Goal: Task Accomplishment & Management: Complete application form

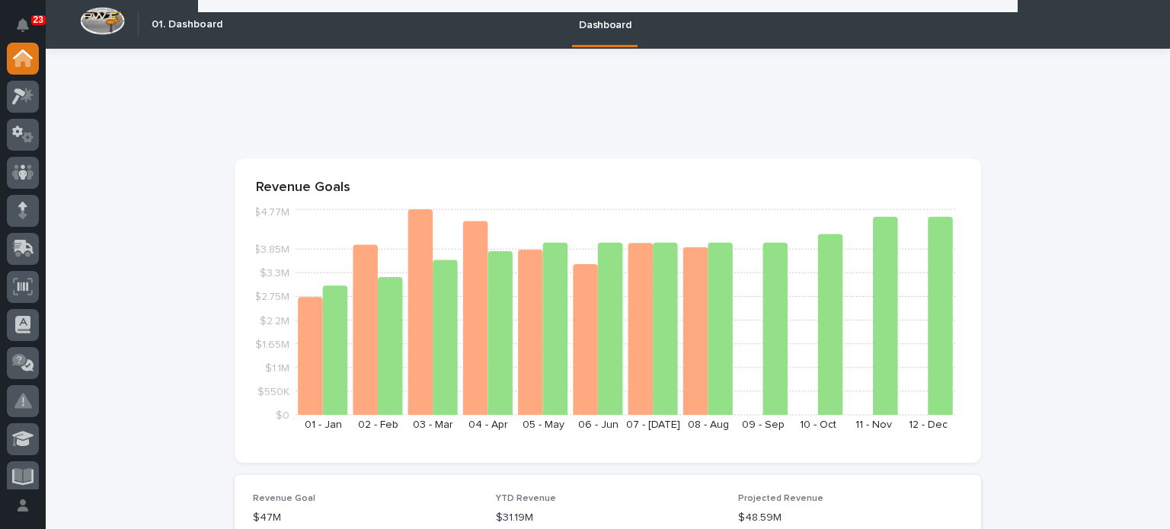
scroll to position [795, 0]
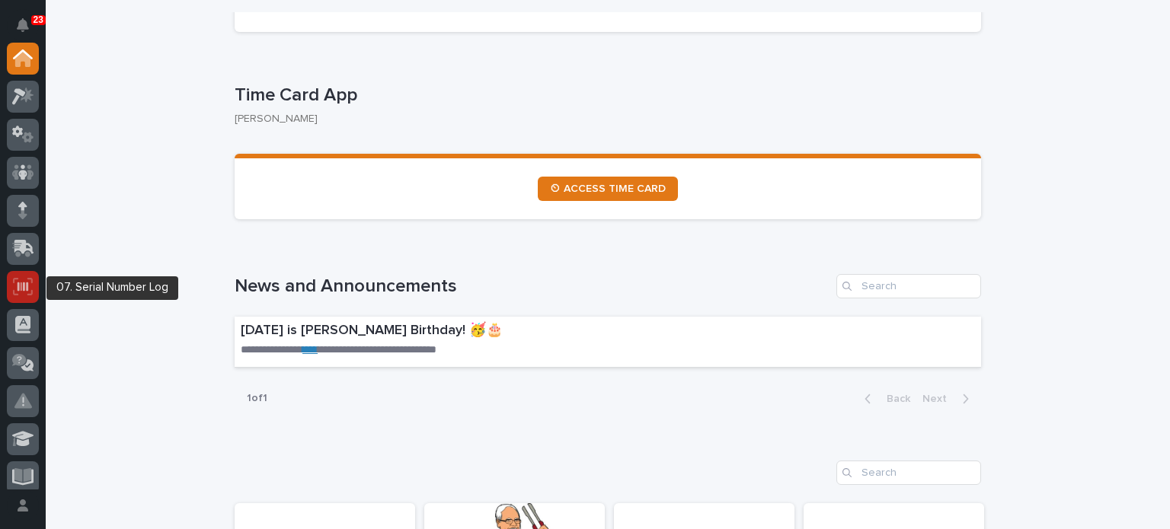
click at [23, 286] on icon at bounding box center [23, 286] width 11 height 9
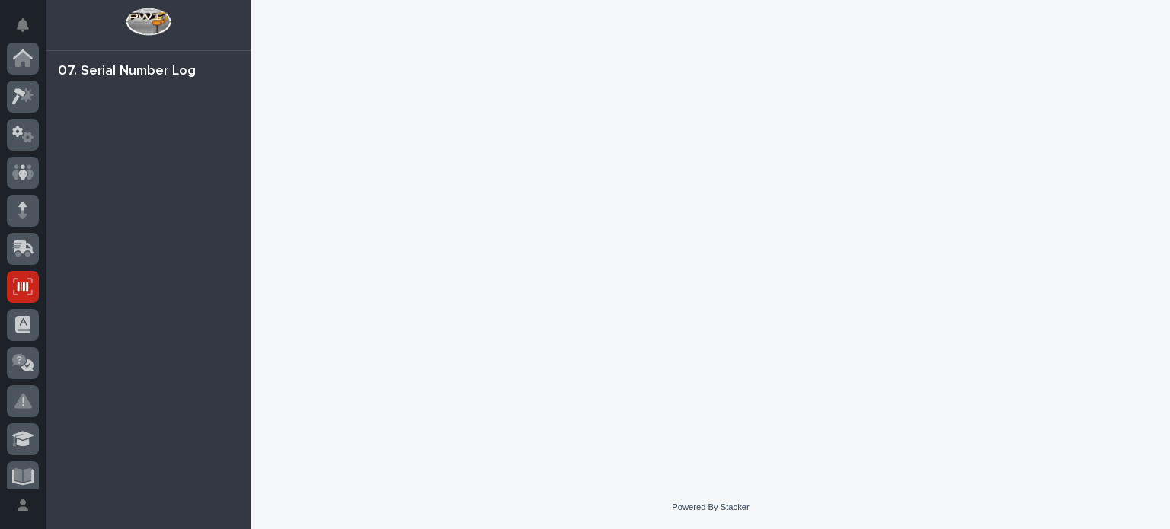
scroll to position [228, 0]
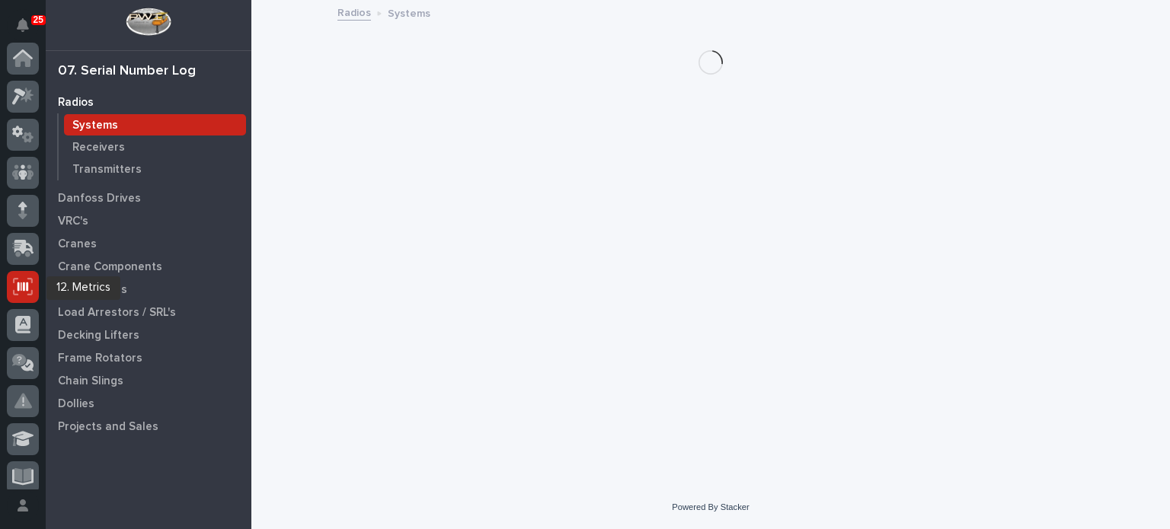
scroll to position [228, 0]
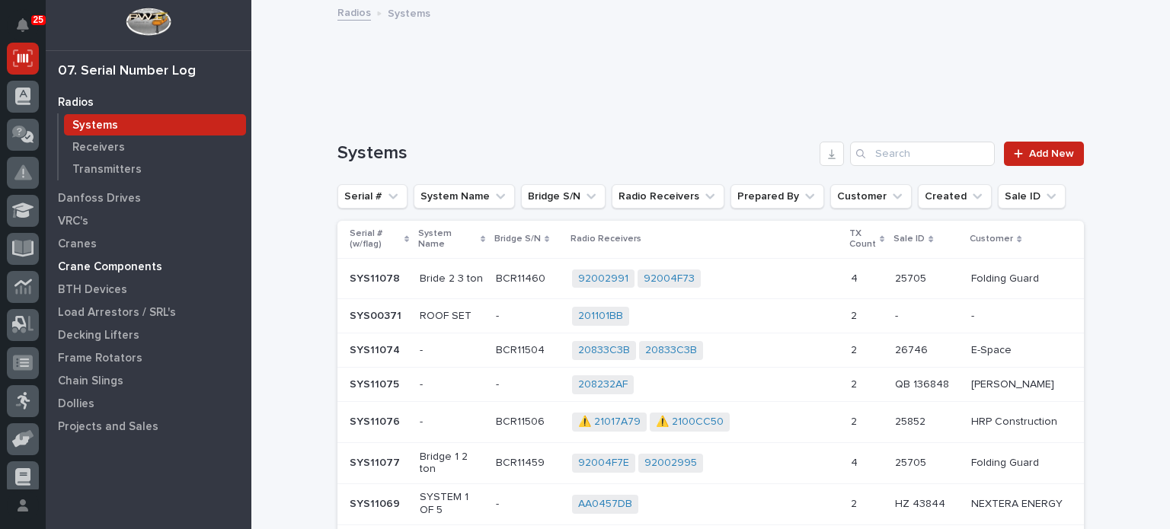
click at [88, 269] on p "Crane Components" at bounding box center [110, 267] width 104 height 14
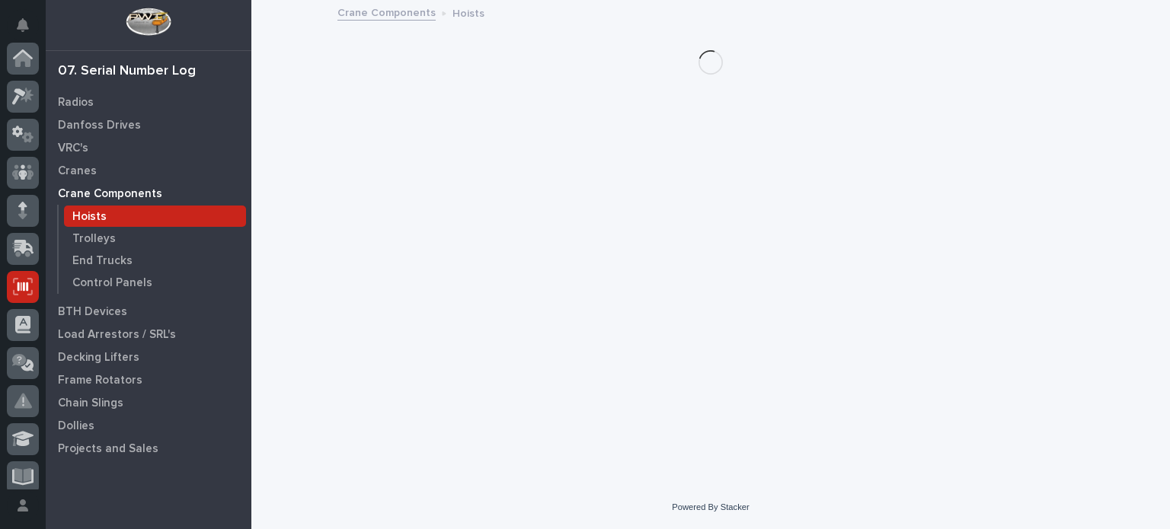
scroll to position [228, 0]
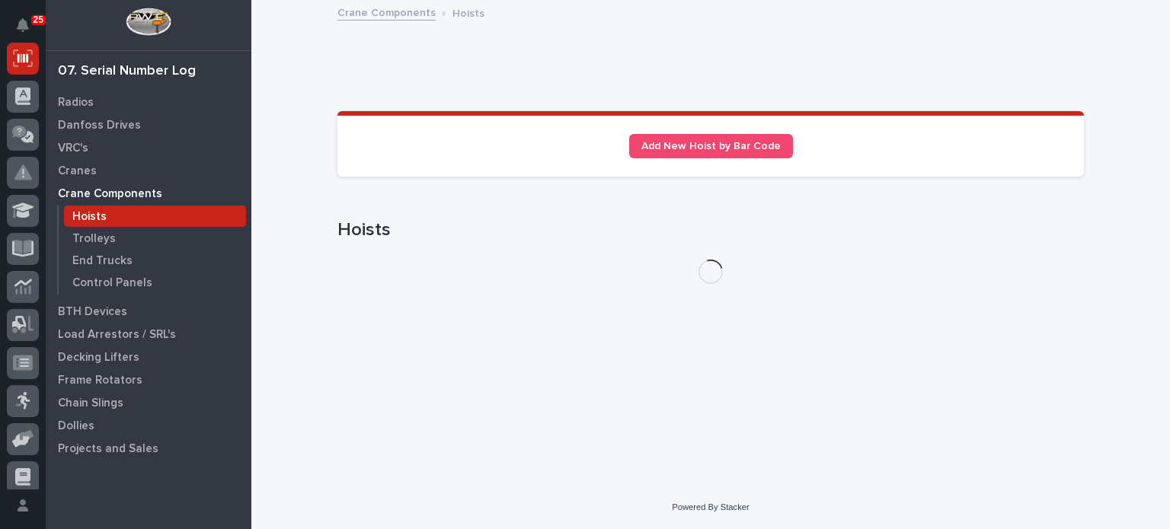
click at [94, 219] on p "Hoists" at bounding box center [89, 217] width 34 height 14
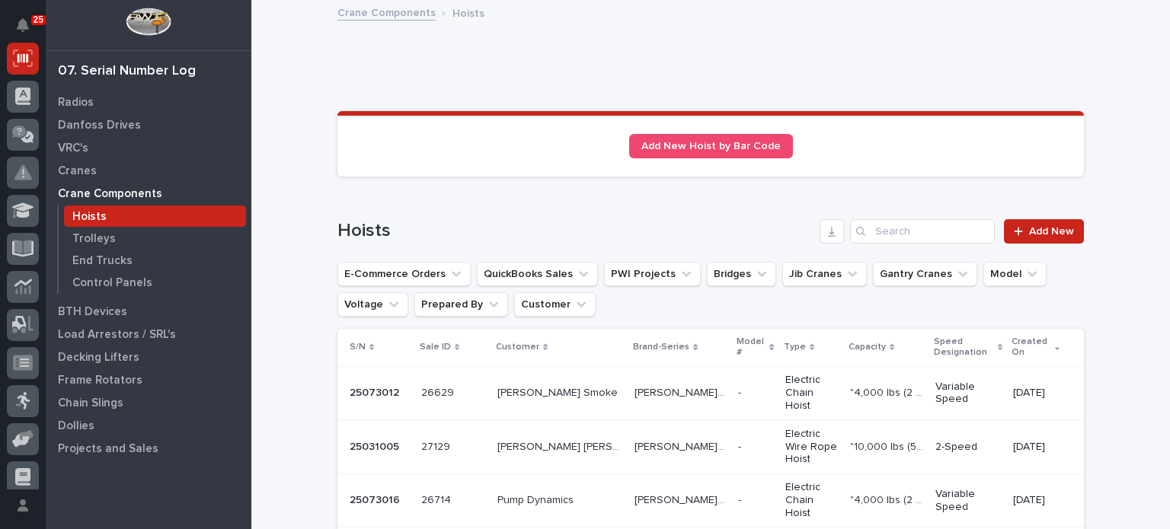
click at [868, 233] on div "Search" at bounding box center [862, 231] width 24 height 24
click at [1060, 230] on span "Add New" at bounding box center [1051, 231] width 45 height 11
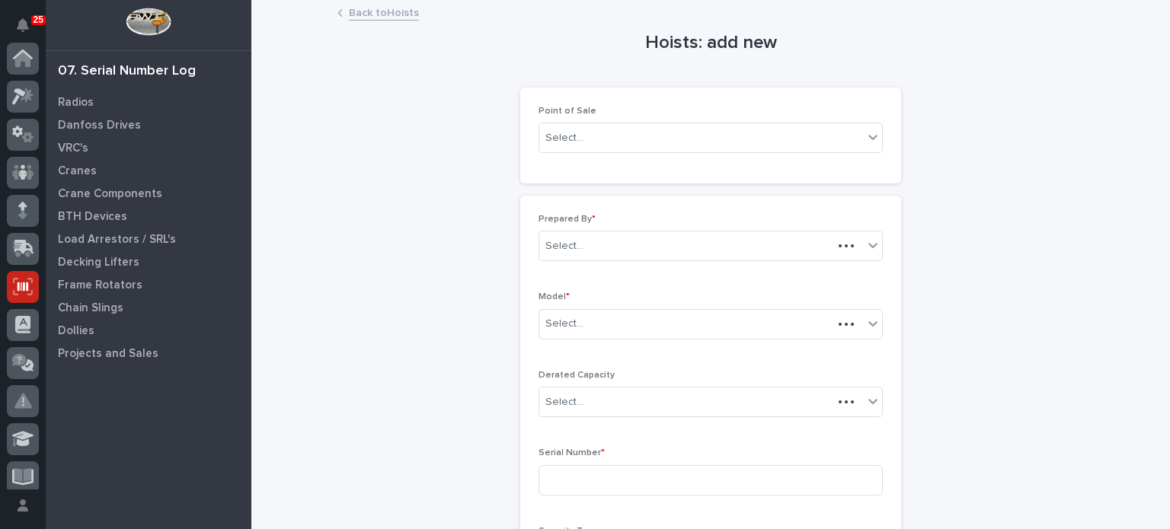
scroll to position [228, 0]
click at [795, 132] on div "Select..." at bounding box center [701, 138] width 324 height 25
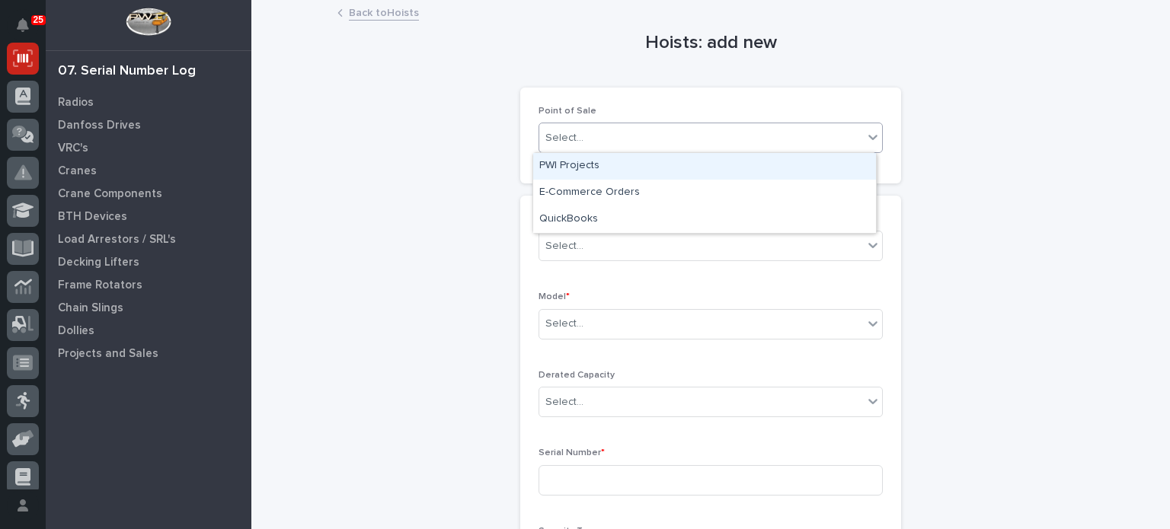
click at [787, 164] on div "PWI Projects" at bounding box center [704, 166] width 343 height 27
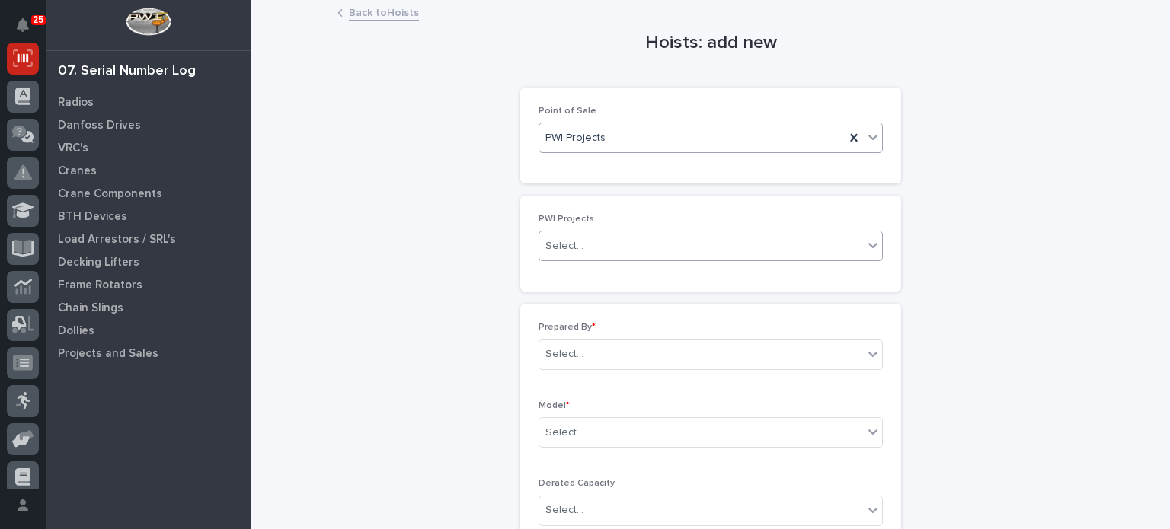
click at [724, 241] on div "Select..." at bounding box center [701, 246] width 324 height 25
type input "*****"
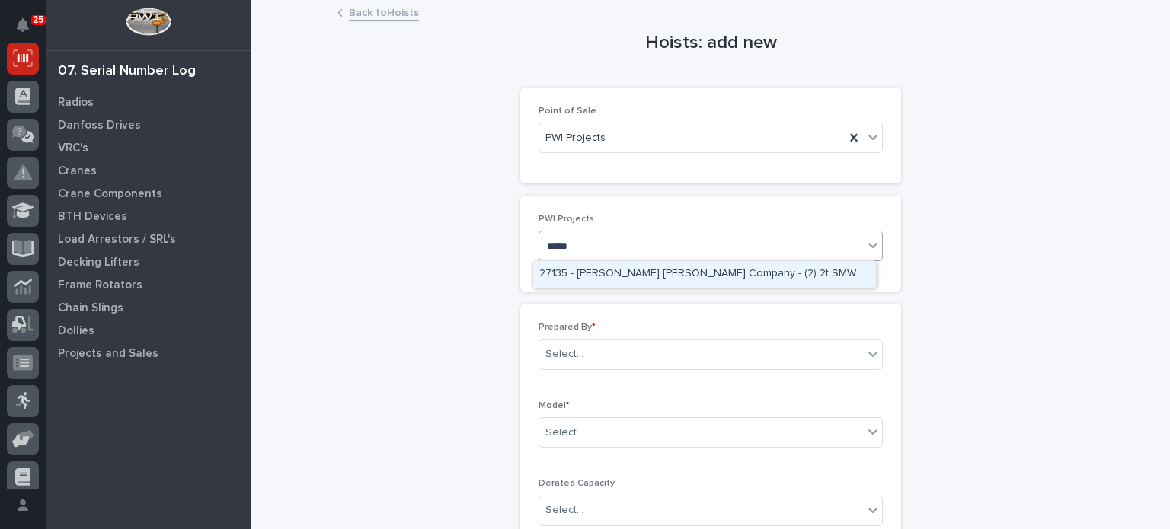
click at [714, 277] on div "27135 - [PERSON_NAME] [PERSON_NAME] Company - (2) 2t SMW crane kits, TRSG2" at bounding box center [704, 274] width 343 height 27
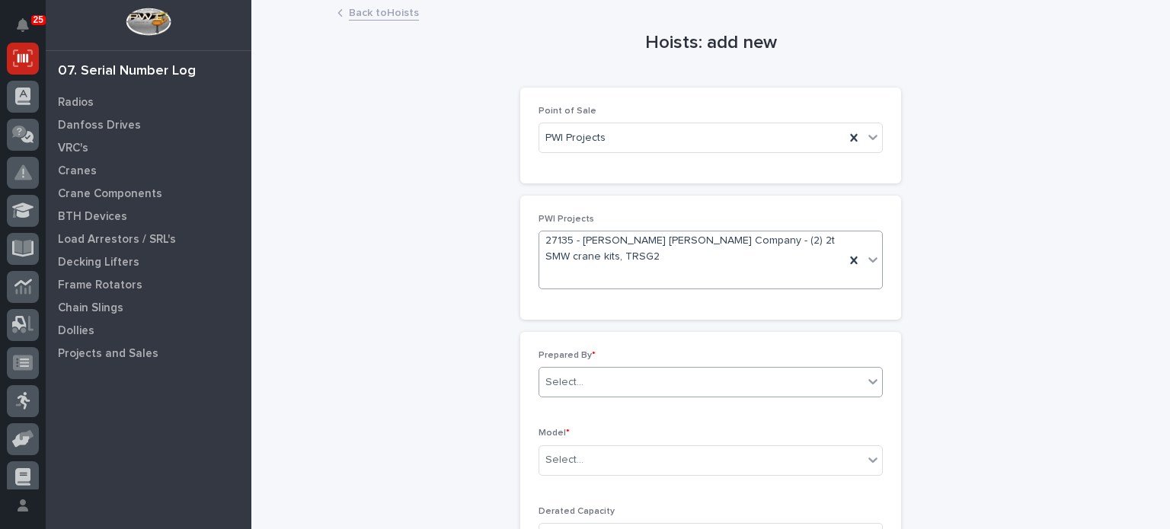
click at [673, 385] on div "Select..." at bounding box center [701, 382] width 324 height 25
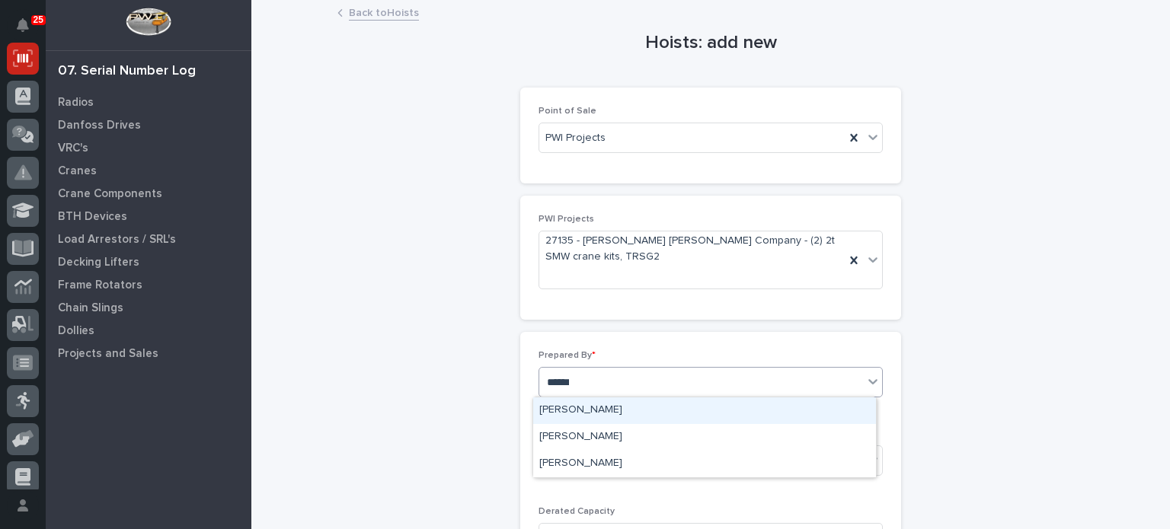
type input "*******"
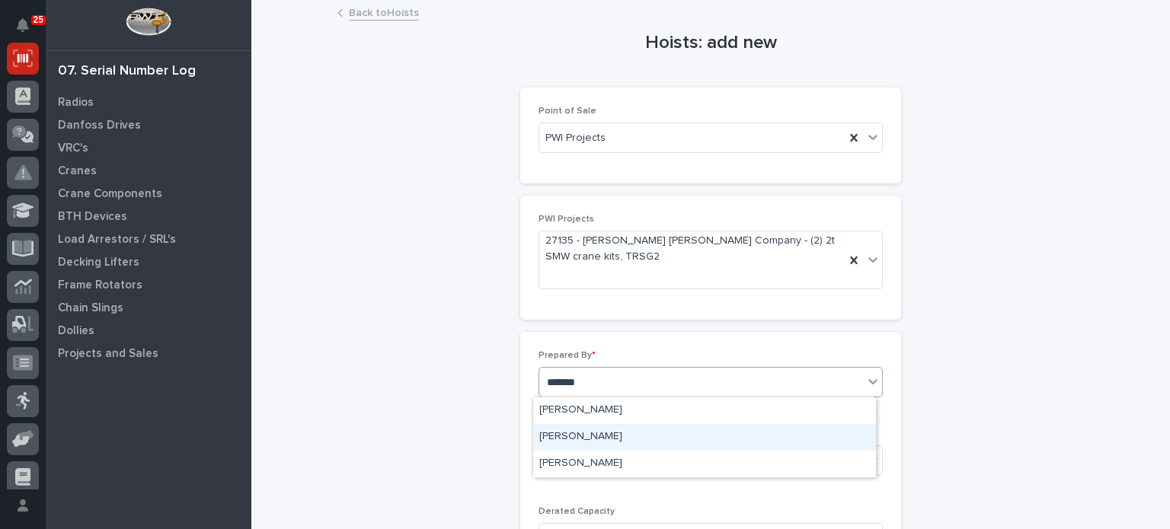
click at [631, 438] on div "[PERSON_NAME]" at bounding box center [704, 437] width 343 height 27
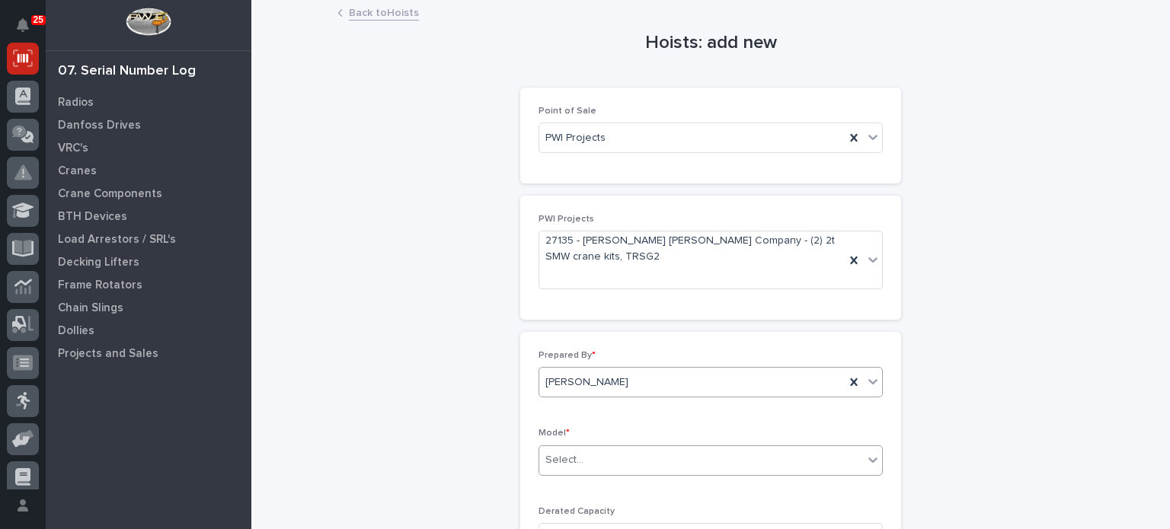
click at [638, 456] on div "Select..." at bounding box center [701, 460] width 324 height 25
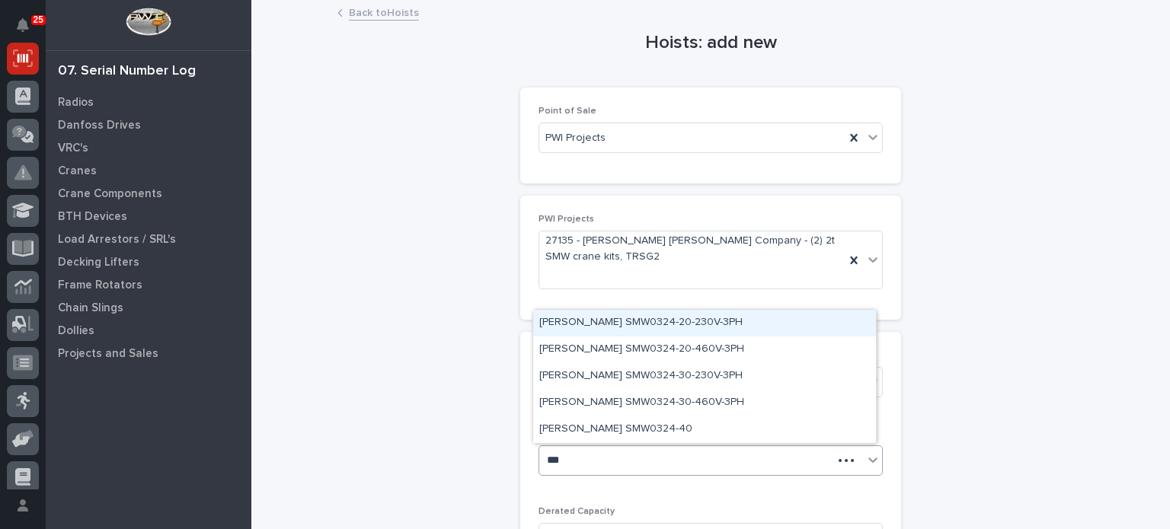
type input "****"
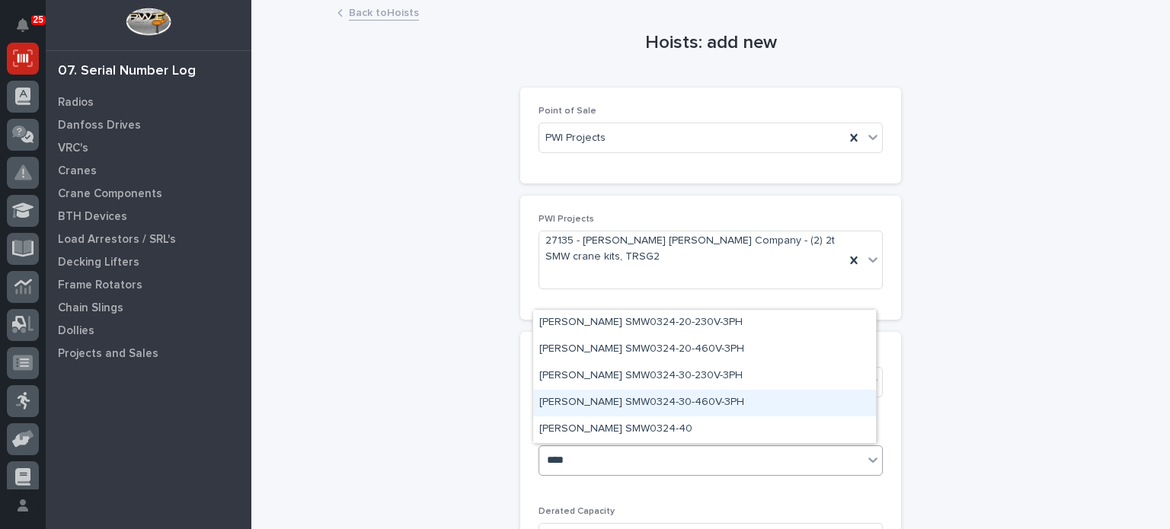
click at [612, 407] on div "[PERSON_NAME] SMW0324-30-460V-3PH" at bounding box center [704, 403] width 343 height 27
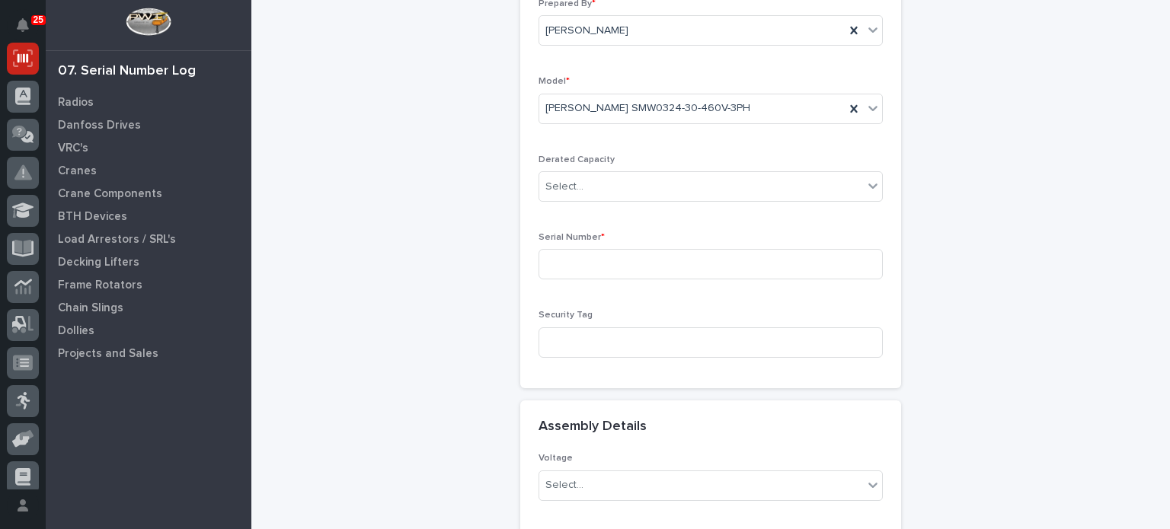
scroll to position [370, 0]
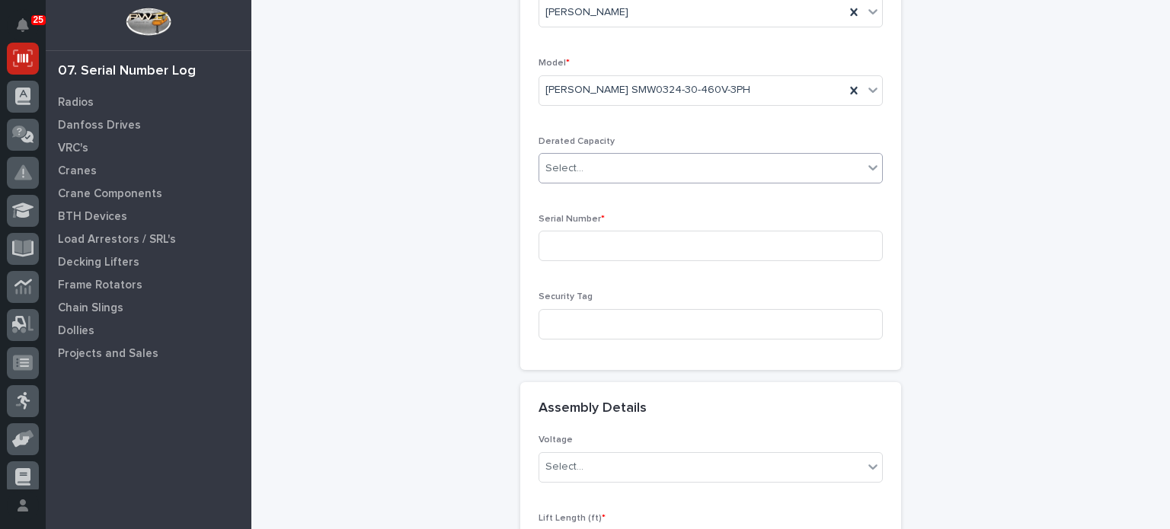
click at [873, 165] on icon at bounding box center [872, 167] width 15 height 15
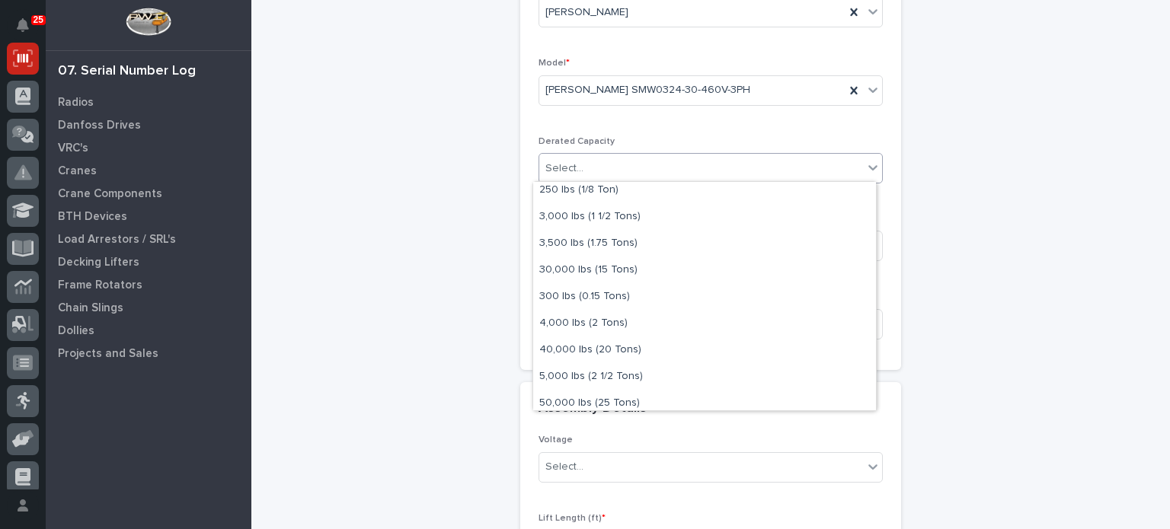
scroll to position [335, 0]
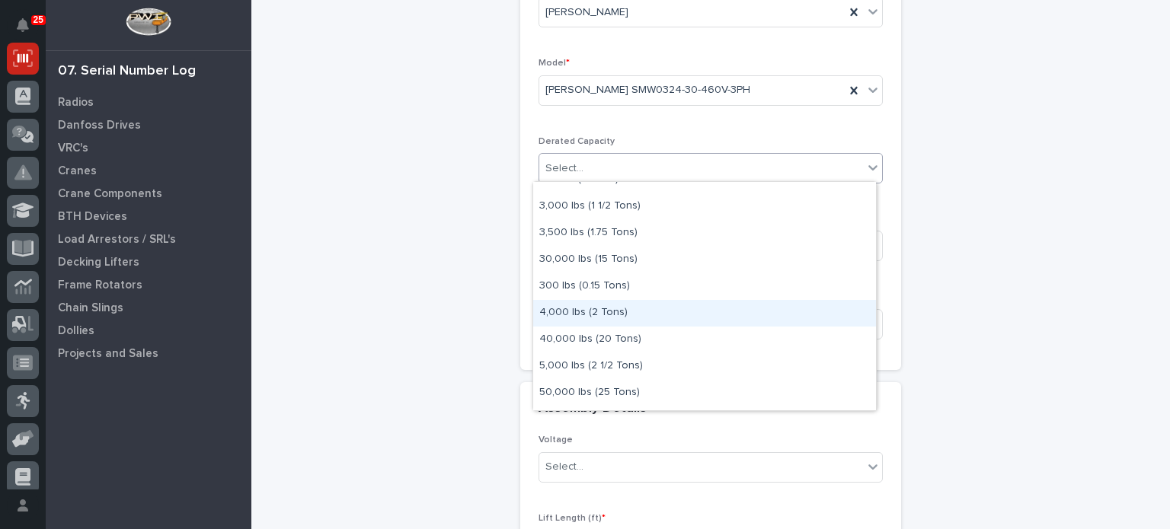
click at [664, 317] on div "4,000 lbs (2 Tons)" at bounding box center [704, 313] width 343 height 27
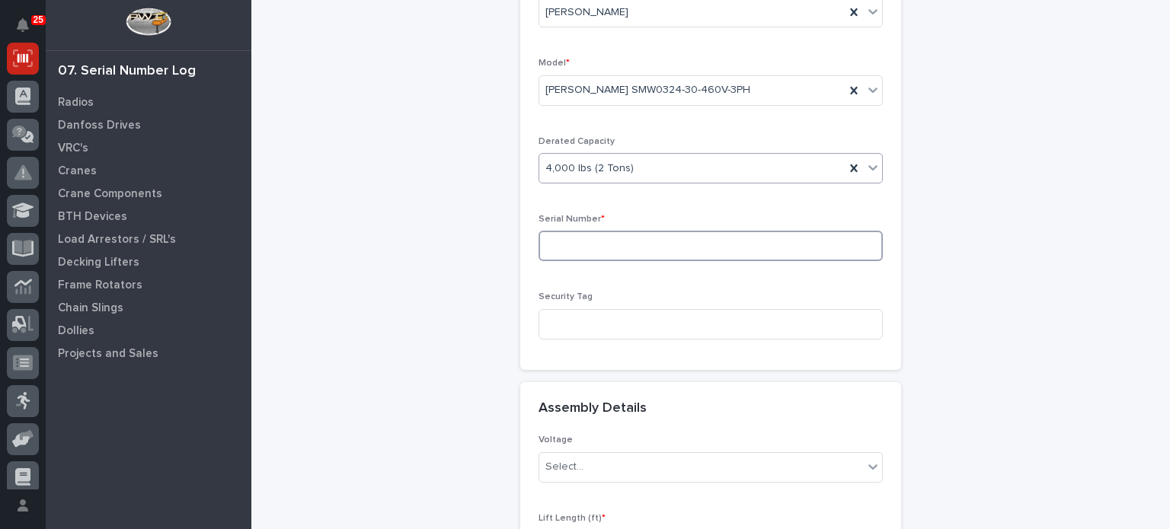
click at [647, 245] on input at bounding box center [710, 246] width 344 height 30
type input "25071002"
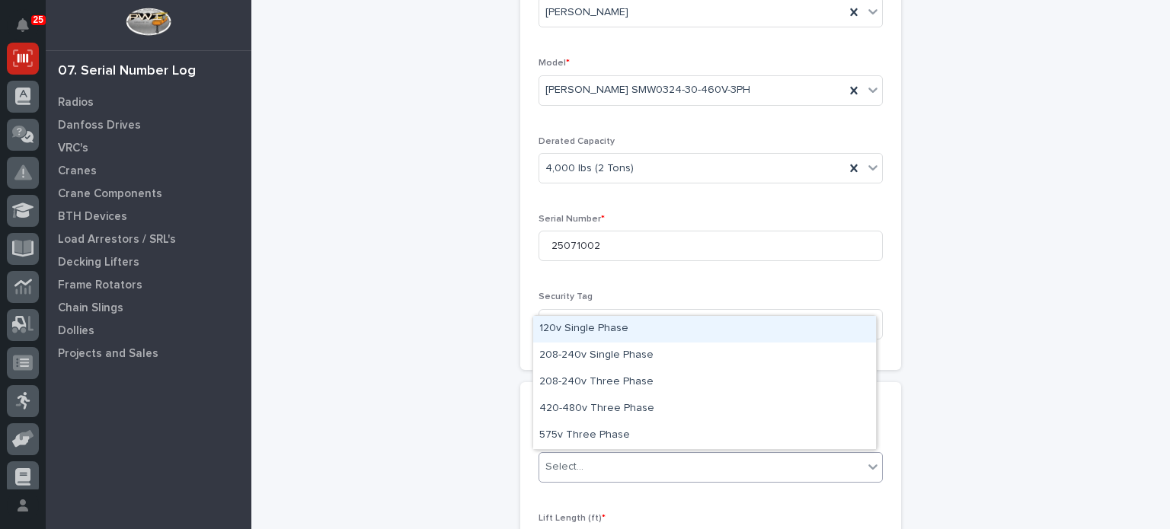
click at [685, 465] on div "Select..." at bounding box center [701, 467] width 324 height 25
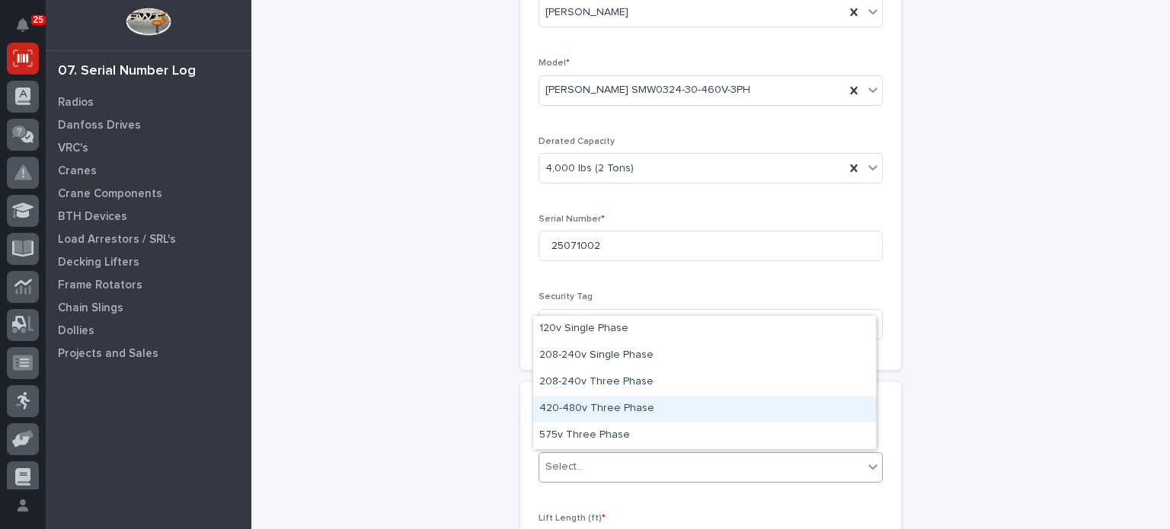
click at [672, 411] on div "420-480v Three Phase" at bounding box center [704, 409] width 343 height 27
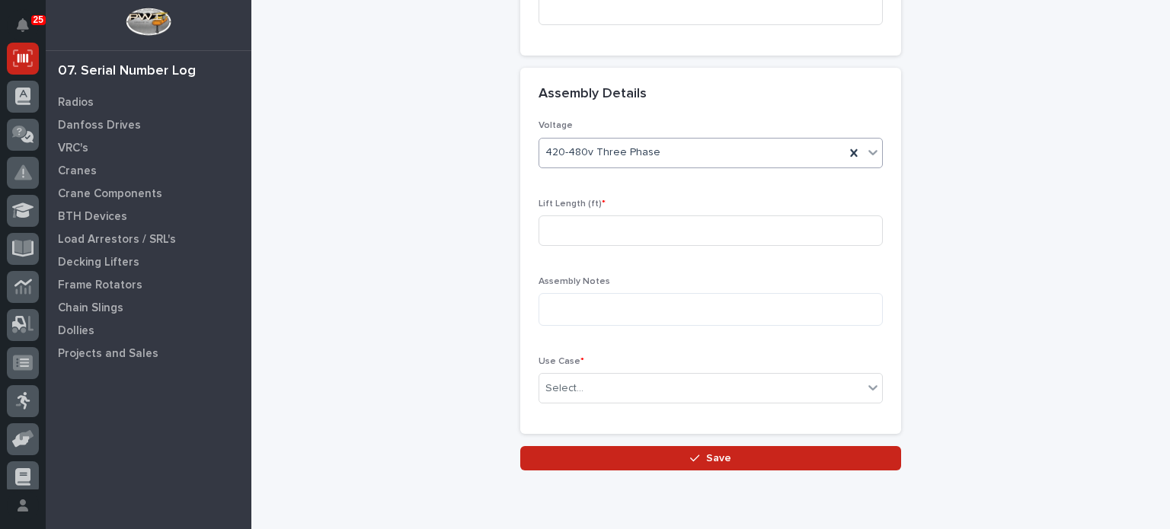
scroll to position [743, 0]
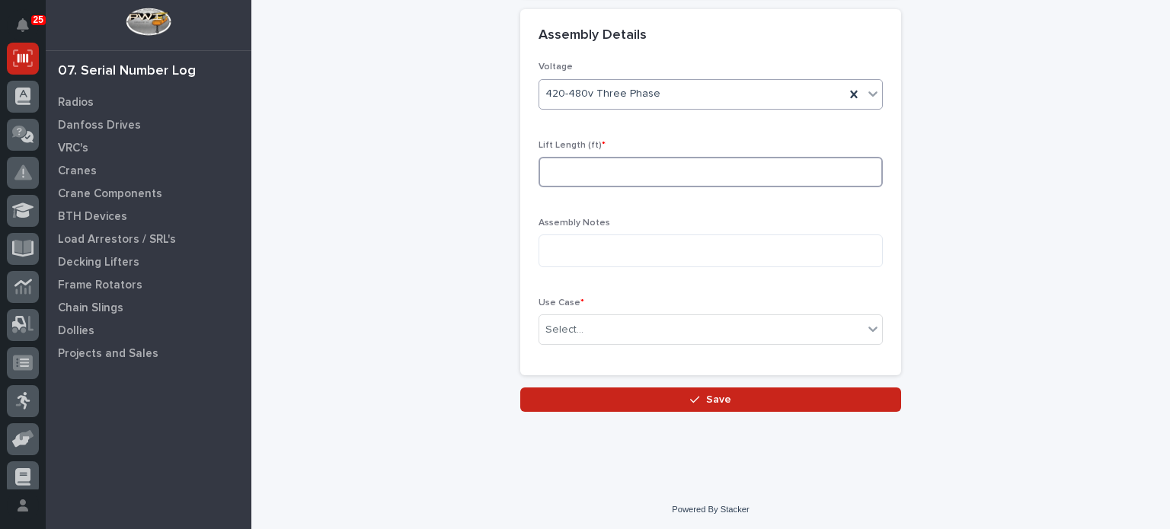
click at [748, 172] on input at bounding box center [710, 172] width 344 height 30
type input "30"
click at [678, 331] on div "Select..." at bounding box center [701, 330] width 324 height 25
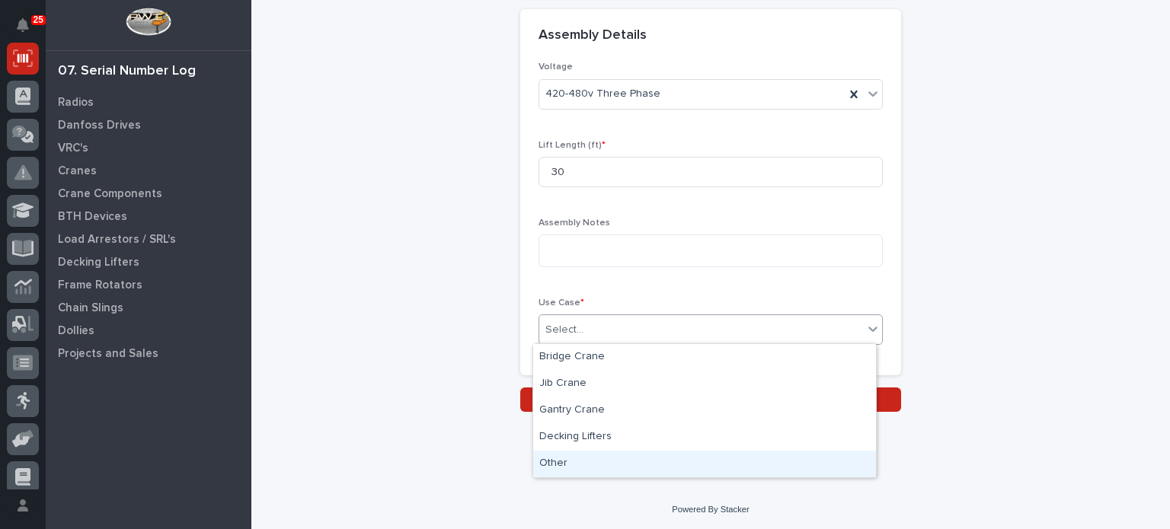
click at [628, 465] on div "Other" at bounding box center [704, 464] width 343 height 27
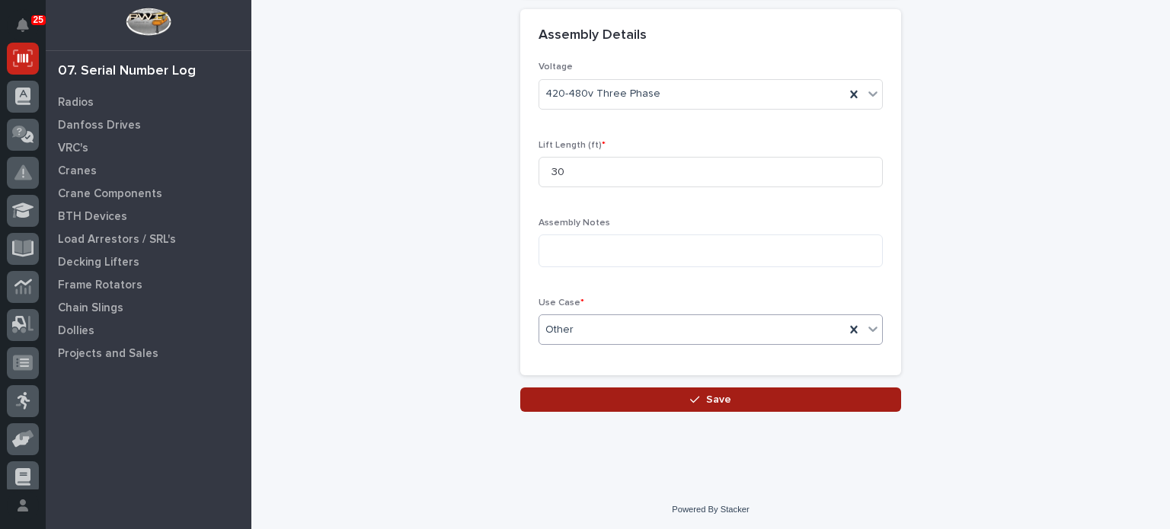
click at [660, 398] on button "Save" at bounding box center [710, 400] width 381 height 24
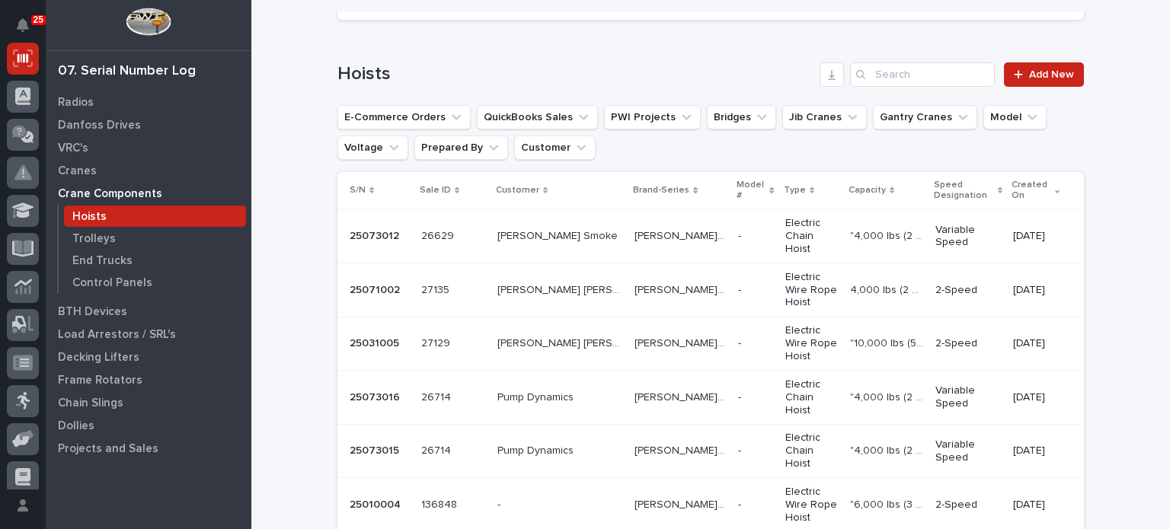
scroll to position [43, 0]
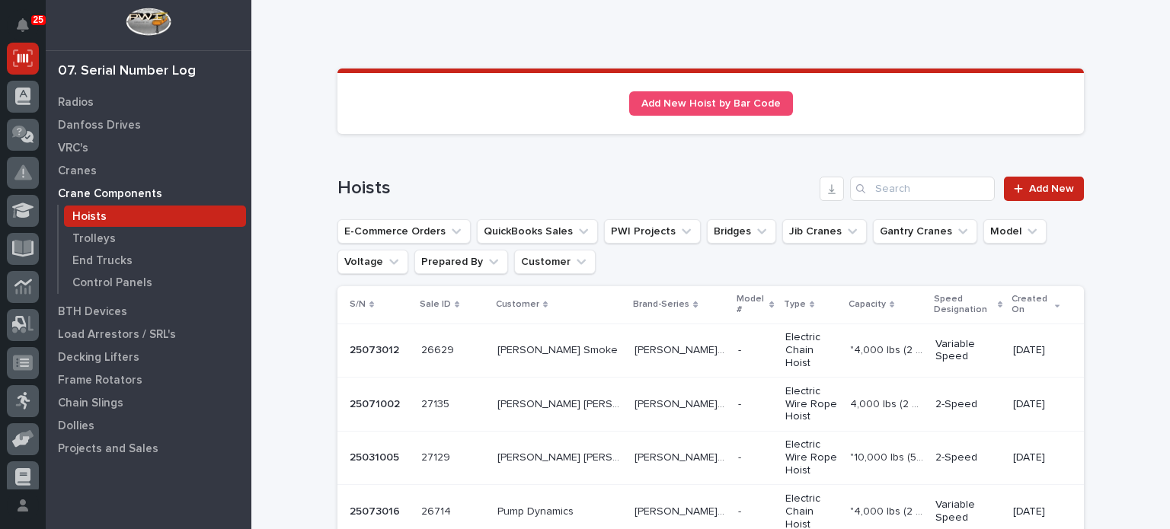
click at [554, 395] on p "[PERSON_NAME] [PERSON_NAME] Company" at bounding box center [561, 403] width 128 height 16
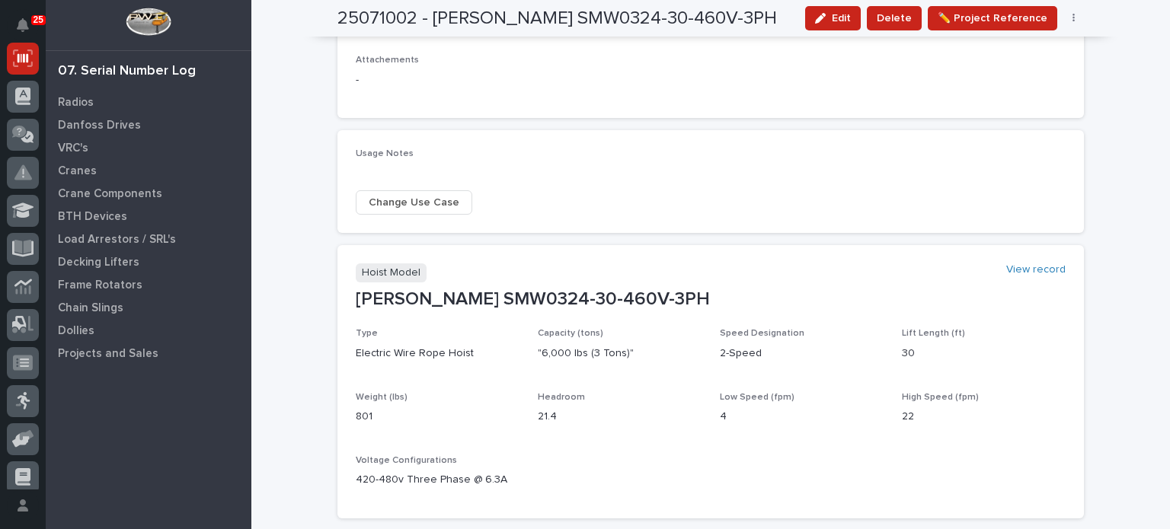
scroll to position [623, 0]
click at [554, 381] on div "Type Electric Wire Rope Hoist Capacity (tons) "6,000 lbs (3 Tons)" Speed Design…" at bounding box center [711, 413] width 710 height 172
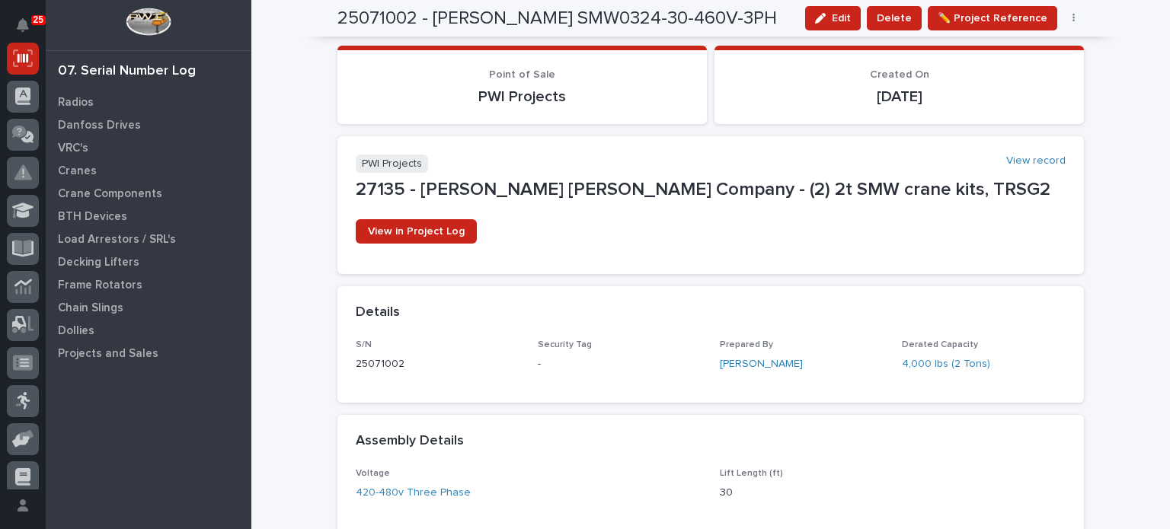
scroll to position [94, 0]
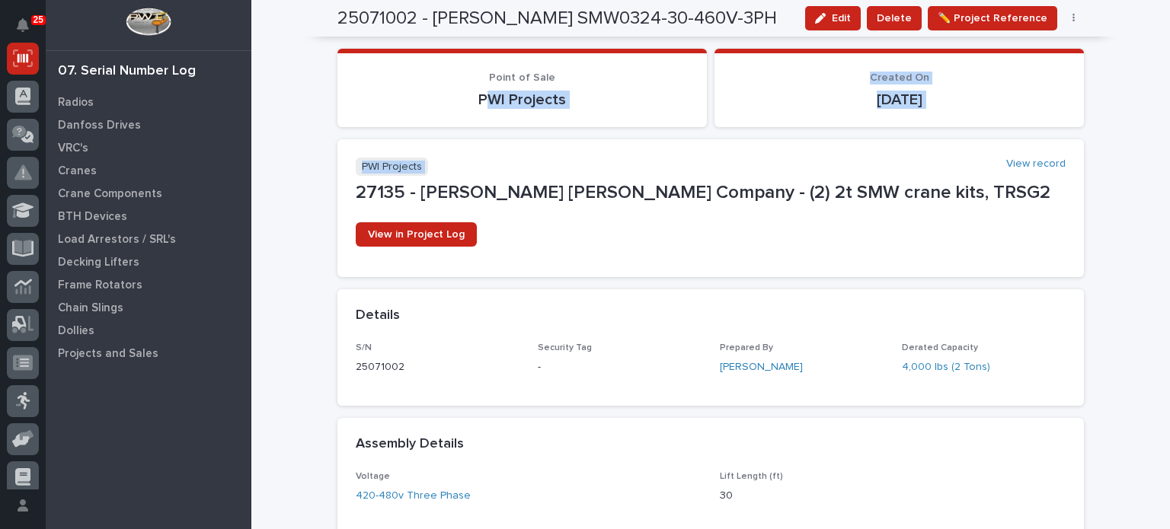
drag, startPoint x: 861, startPoint y: 155, endPoint x: 486, endPoint y: 107, distance: 378.5
click at [347, 116] on section "Point of Sale PWI Projects" at bounding box center [521, 88] width 369 height 78
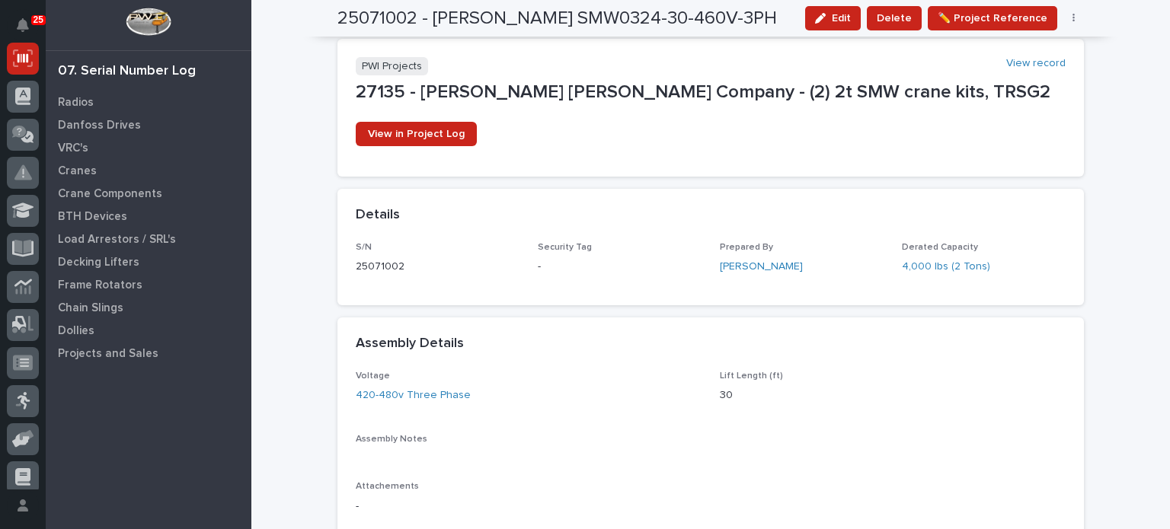
scroll to position [0, 0]
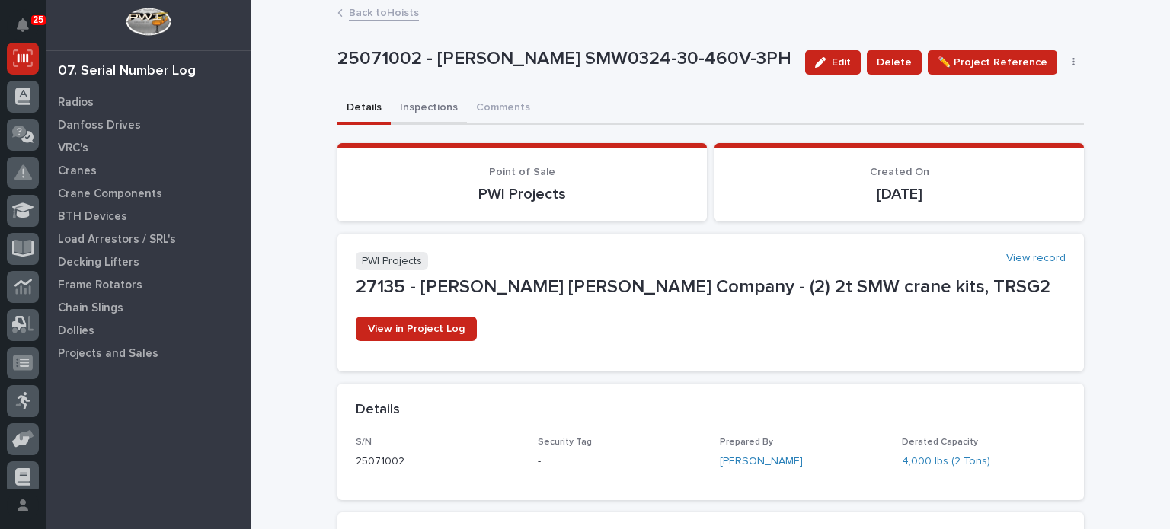
click at [428, 97] on button "Inspections" at bounding box center [429, 109] width 76 height 32
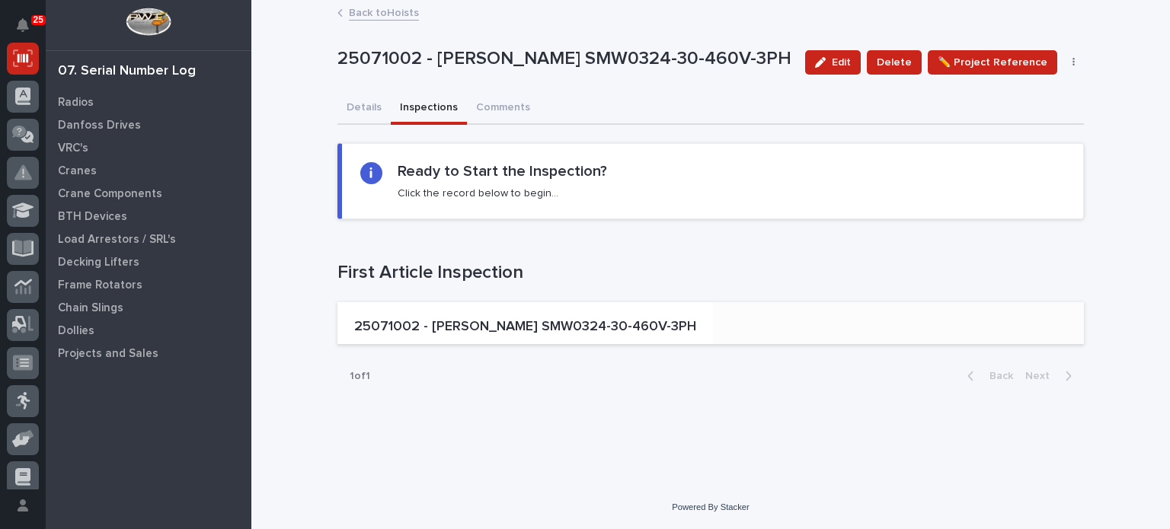
click at [433, 321] on p "25071002 - [PERSON_NAME] SMW0324-30-460V-3PH" at bounding box center [525, 327] width 342 height 17
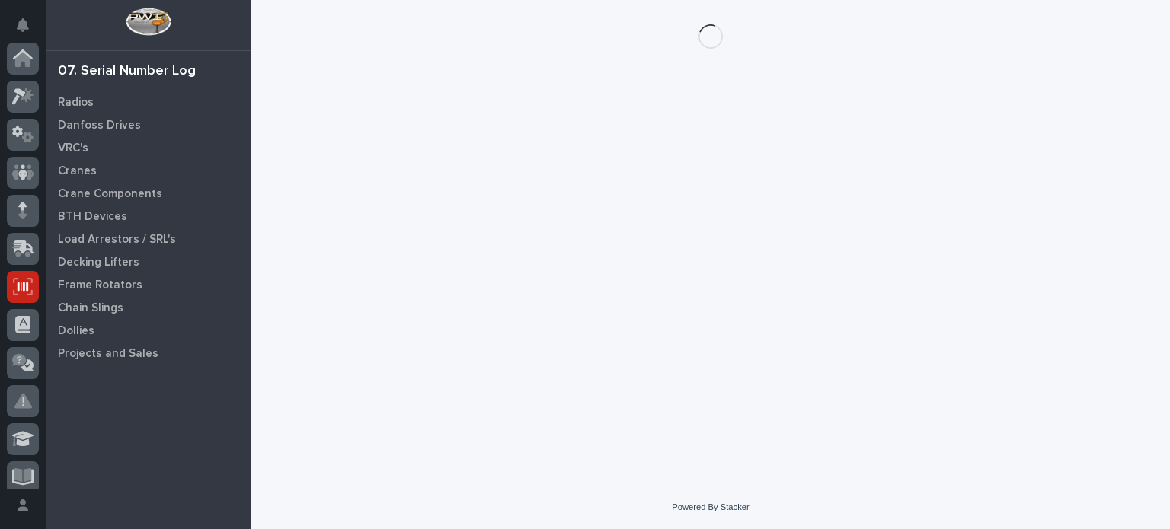
scroll to position [228, 0]
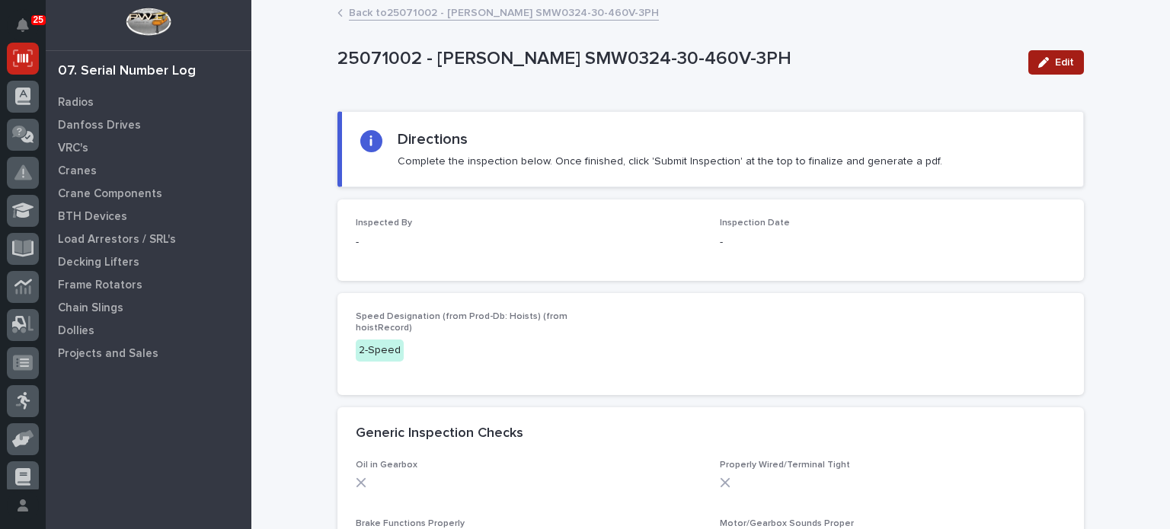
click at [1046, 62] on div "button" at bounding box center [1046, 62] width 17 height 11
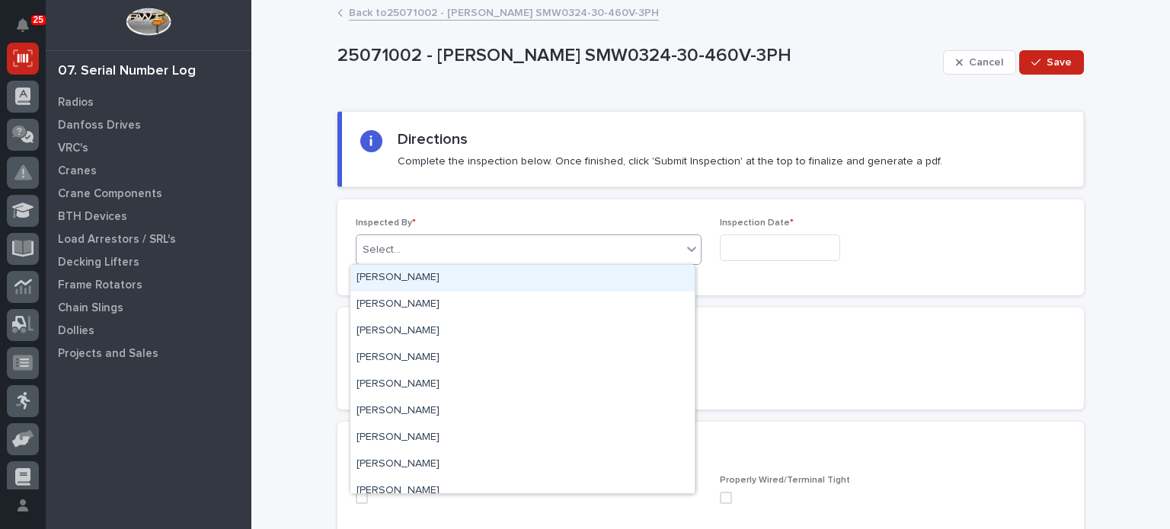
click at [630, 254] on div "Select..." at bounding box center [518, 250] width 325 height 25
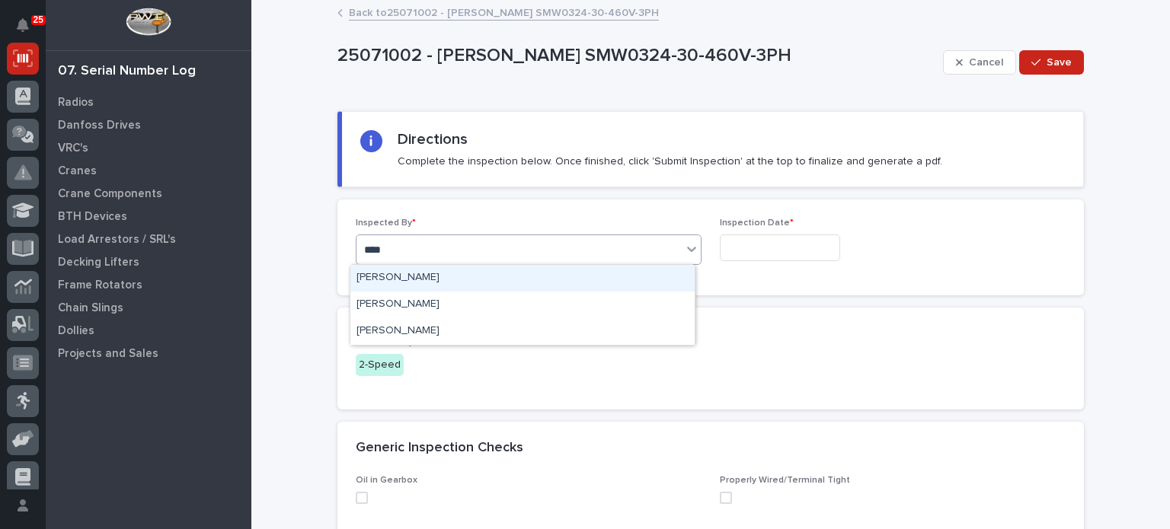
type input "*****"
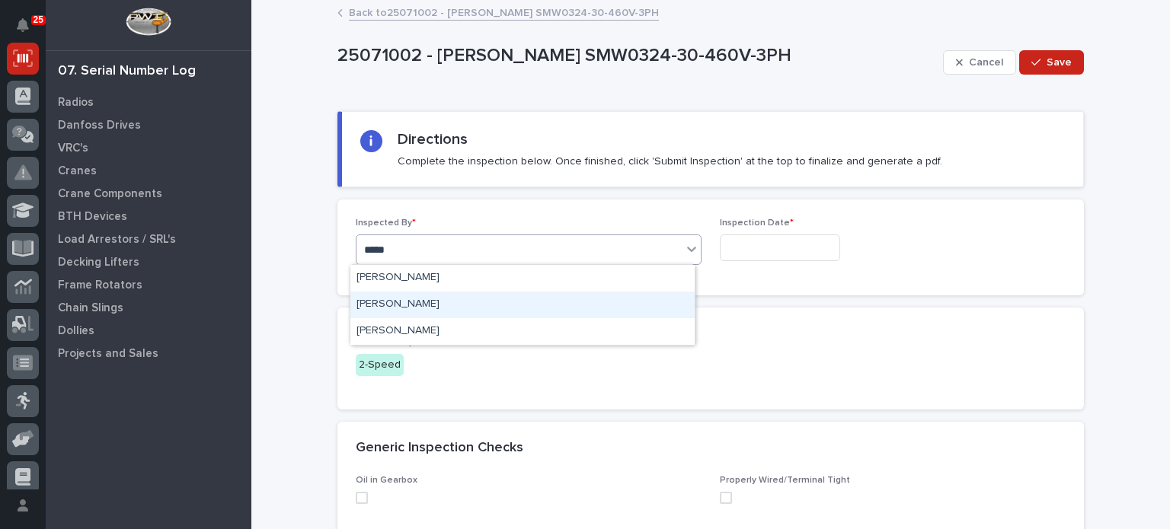
click at [571, 314] on div "[PERSON_NAME]" at bounding box center [522, 305] width 344 height 27
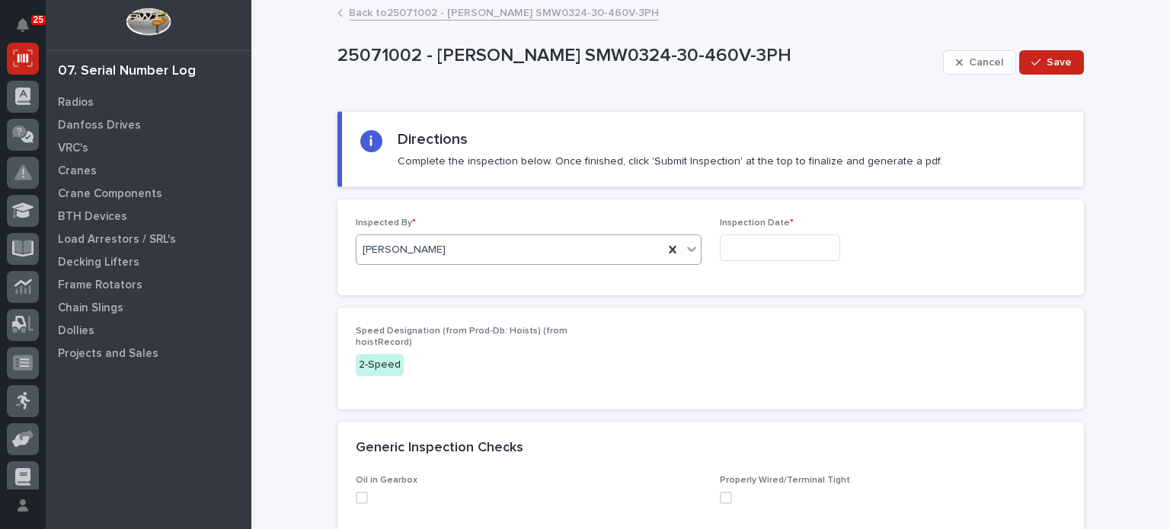
click at [733, 252] on input "text" at bounding box center [780, 248] width 120 height 27
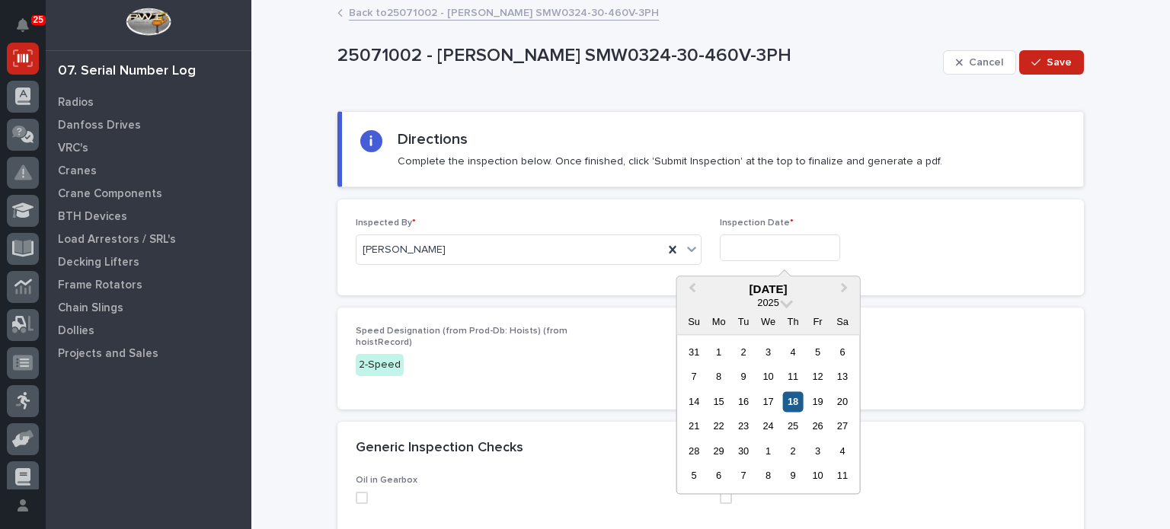
click at [795, 398] on div "18" at bounding box center [792, 401] width 21 height 21
type input "**********"
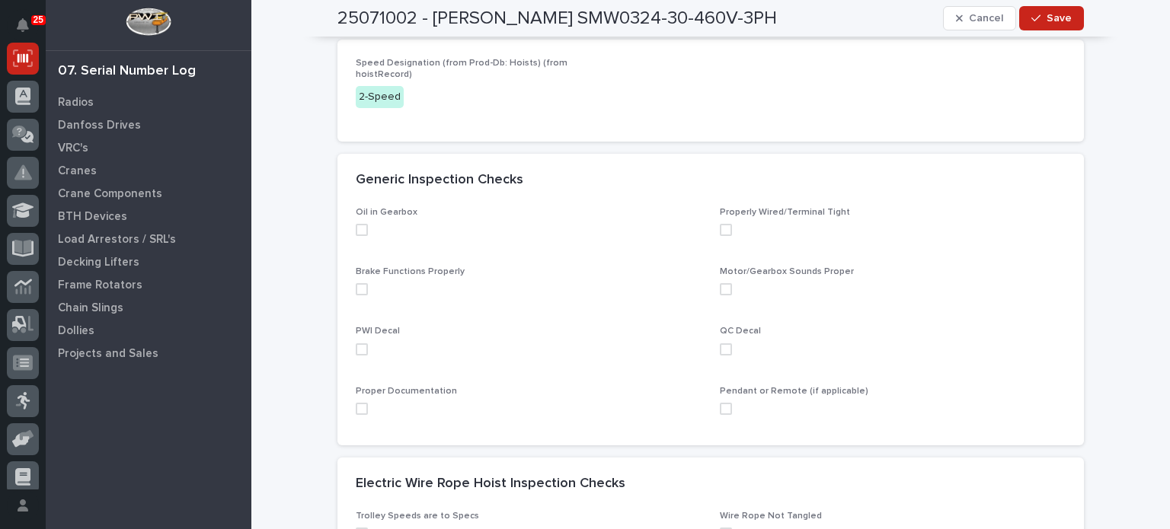
scroll to position [317, 0]
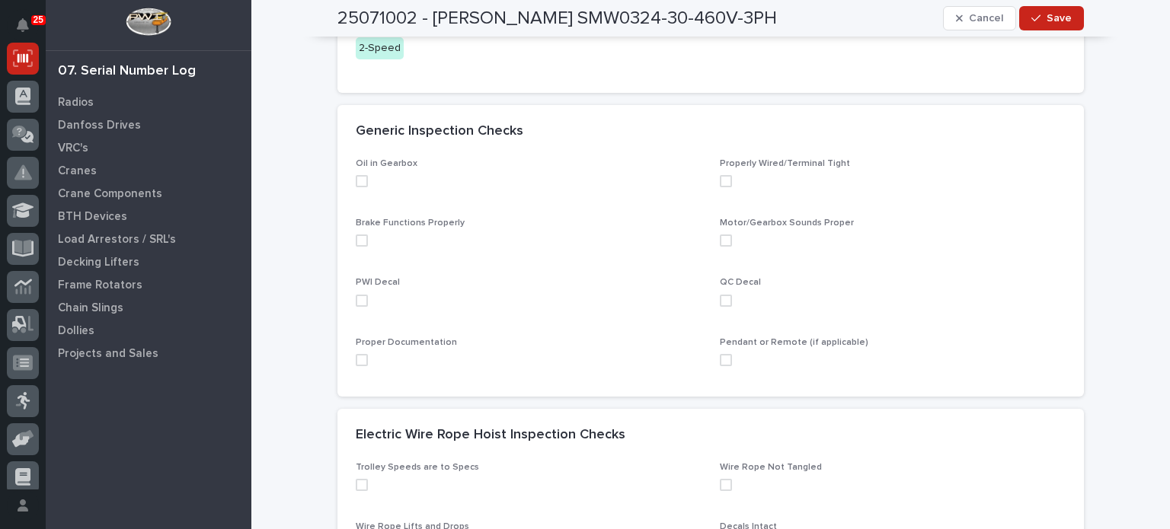
click at [356, 180] on span at bounding box center [362, 181] width 12 height 12
click at [358, 240] on span at bounding box center [362, 241] width 12 height 12
click at [356, 296] on span at bounding box center [362, 301] width 12 height 12
click at [356, 289] on div "PWI Decal" at bounding box center [529, 297] width 346 height 41
click at [357, 304] on div at bounding box center [361, 300] width 9 height 9
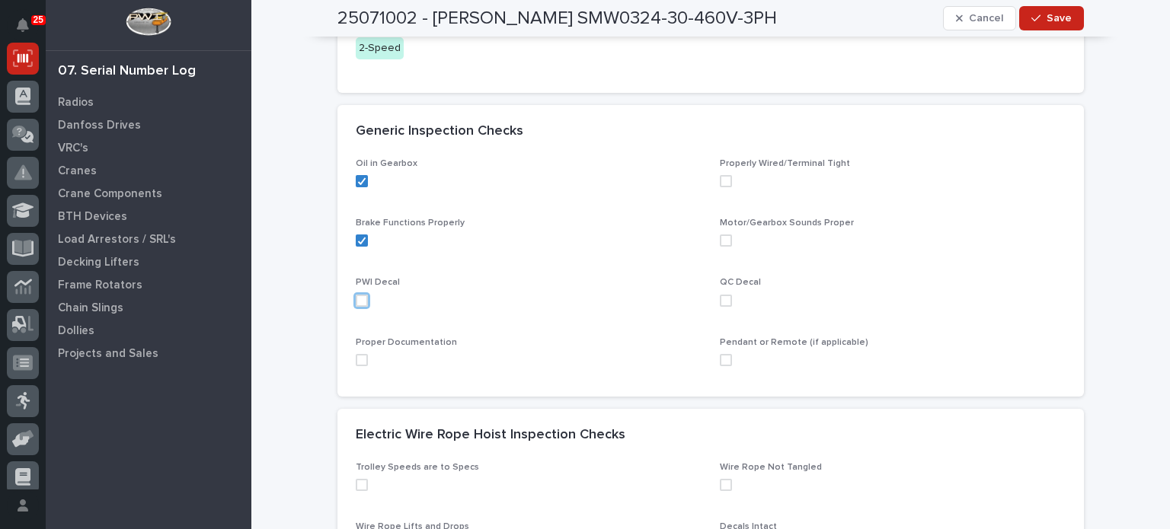
click at [356, 356] on span at bounding box center [362, 360] width 12 height 12
click at [724, 361] on span at bounding box center [726, 360] width 12 height 12
click at [720, 301] on span at bounding box center [726, 301] width 12 height 12
click at [721, 239] on span at bounding box center [726, 241] width 12 height 12
click at [721, 179] on span at bounding box center [726, 181] width 12 height 12
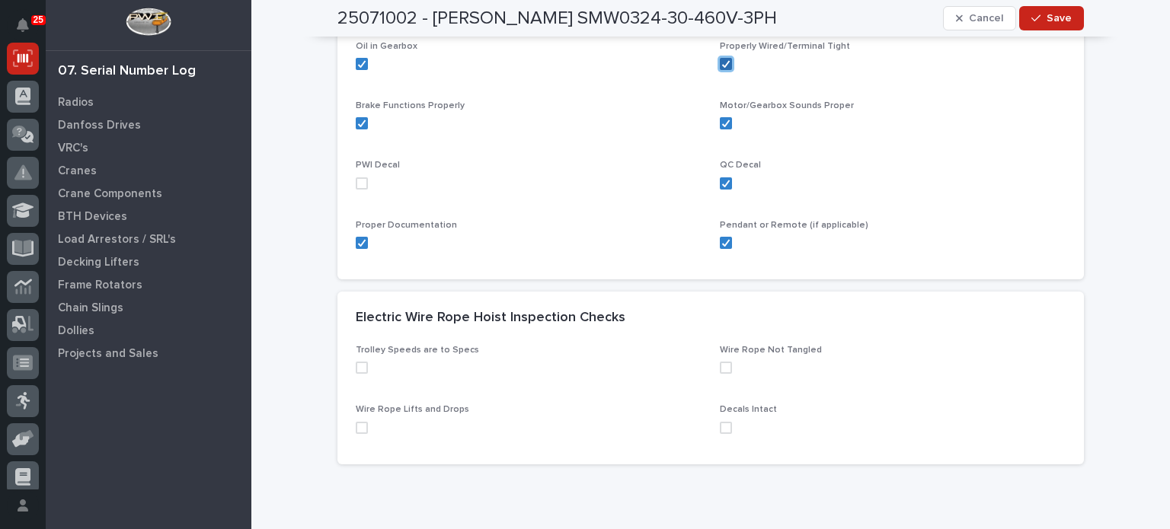
scroll to position [500, 0]
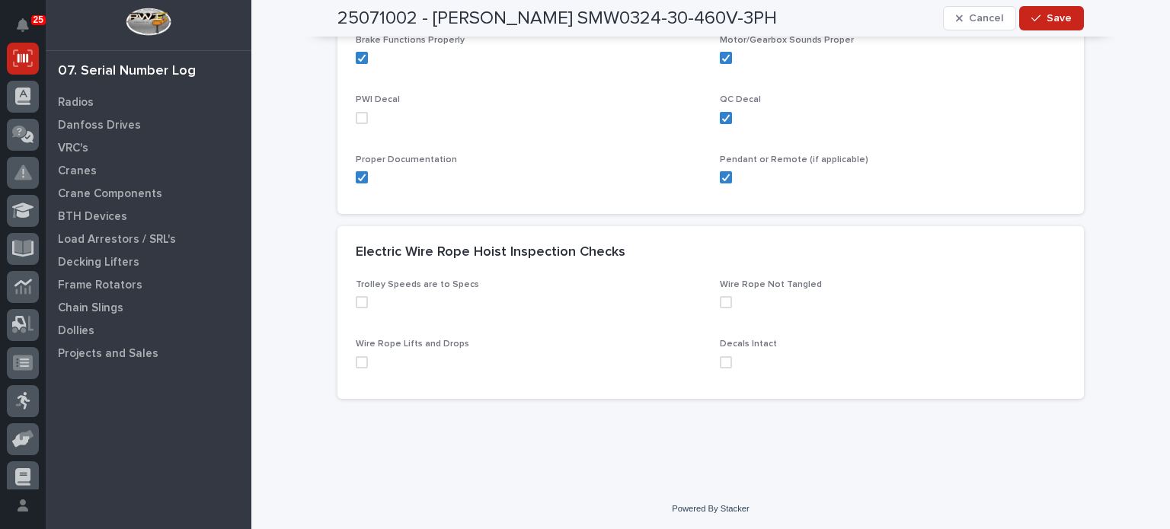
click at [358, 301] on span at bounding box center [362, 302] width 12 height 12
click at [356, 368] on div "Wire Rope Lifts and Drops" at bounding box center [529, 359] width 346 height 41
click at [356, 362] on span at bounding box center [362, 362] width 12 height 12
click at [720, 365] on span at bounding box center [726, 362] width 12 height 12
click at [720, 302] on span at bounding box center [726, 302] width 12 height 12
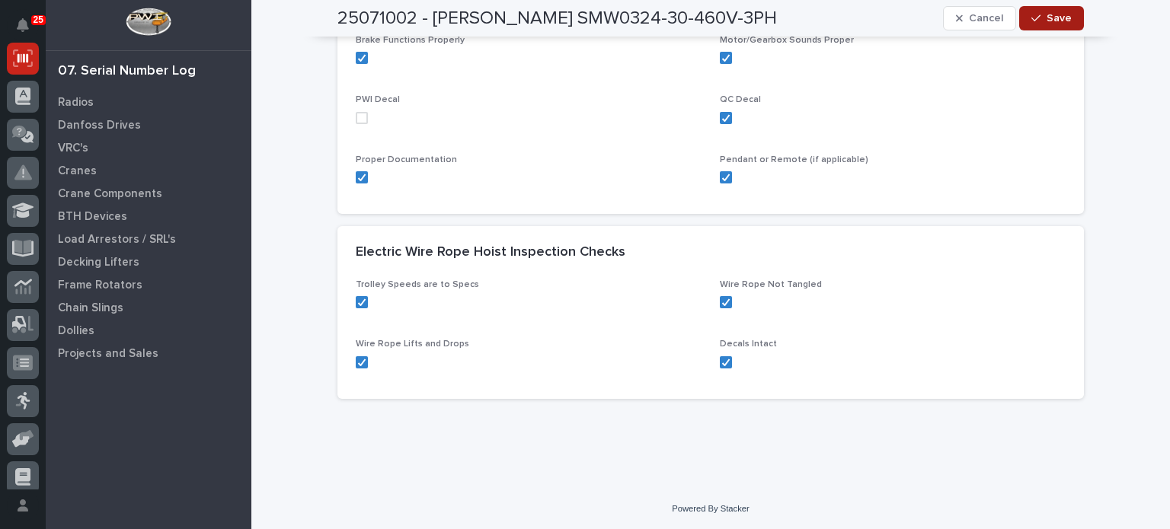
click at [1060, 20] on span "Save" at bounding box center [1058, 18] width 25 height 14
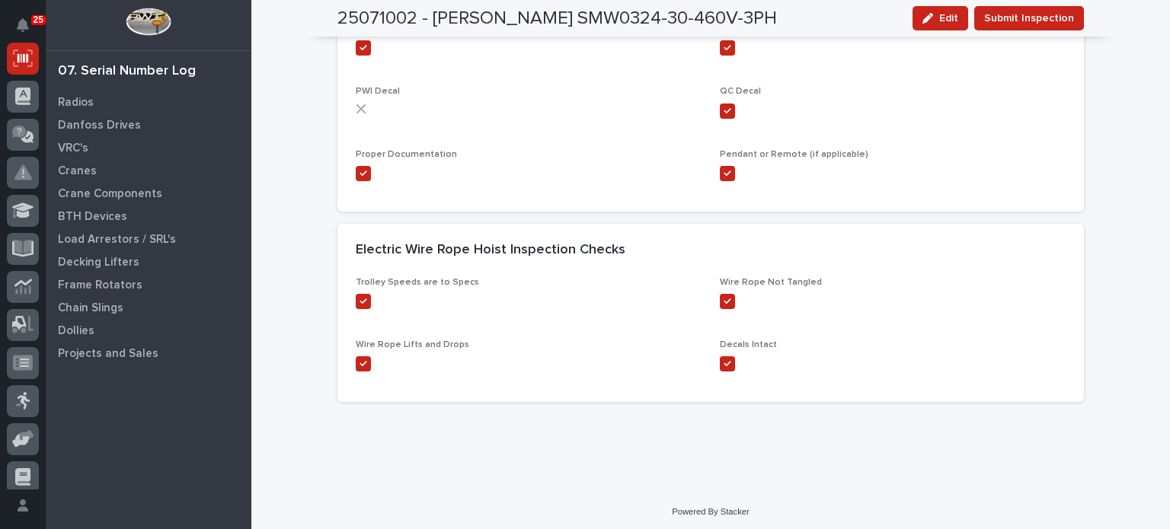
click at [1060, 20] on span "Submit Inspection" at bounding box center [1029, 18] width 90 height 18
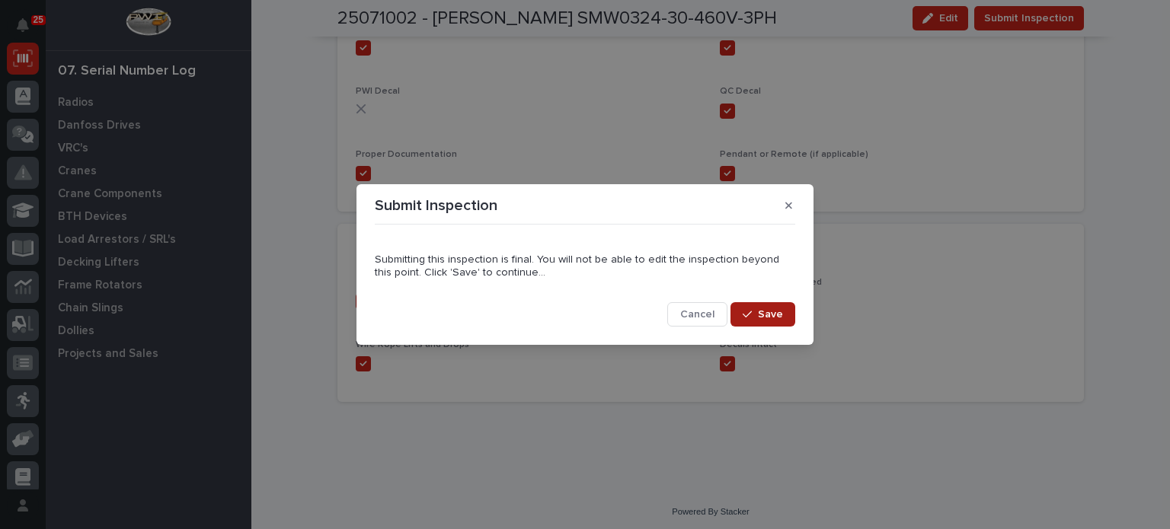
click at [771, 316] on span "Save" at bounding box center [770, 315] width 25 height 14
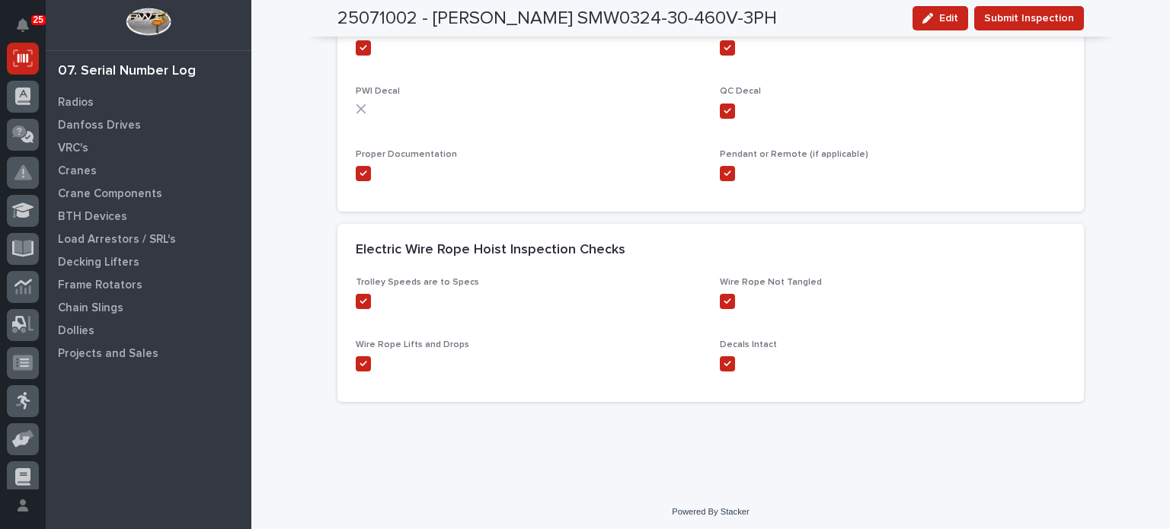
click at [771, 316] on div "Wire Rope Not Tangled" at bounding box center [893, 299] width 346 height 44
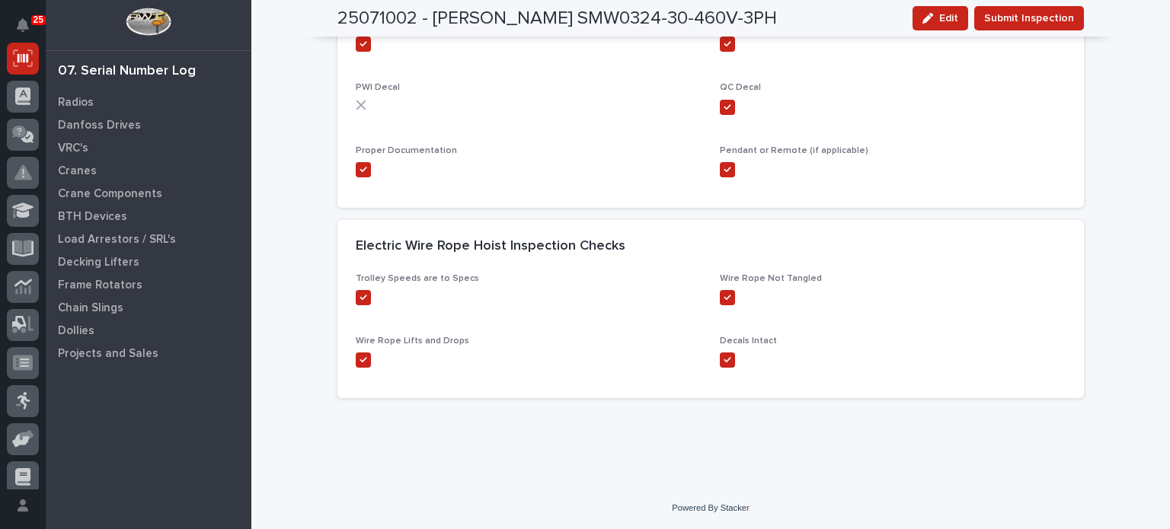
scroll to position [0, 0]
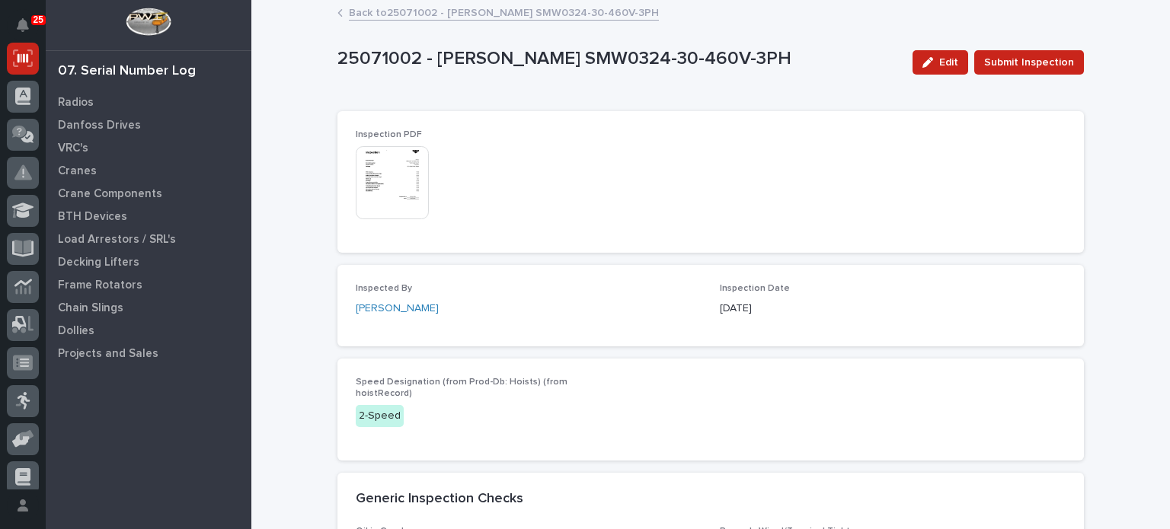
click at [396, 197] on img at bounding box center [392, 182] width 73 height 73
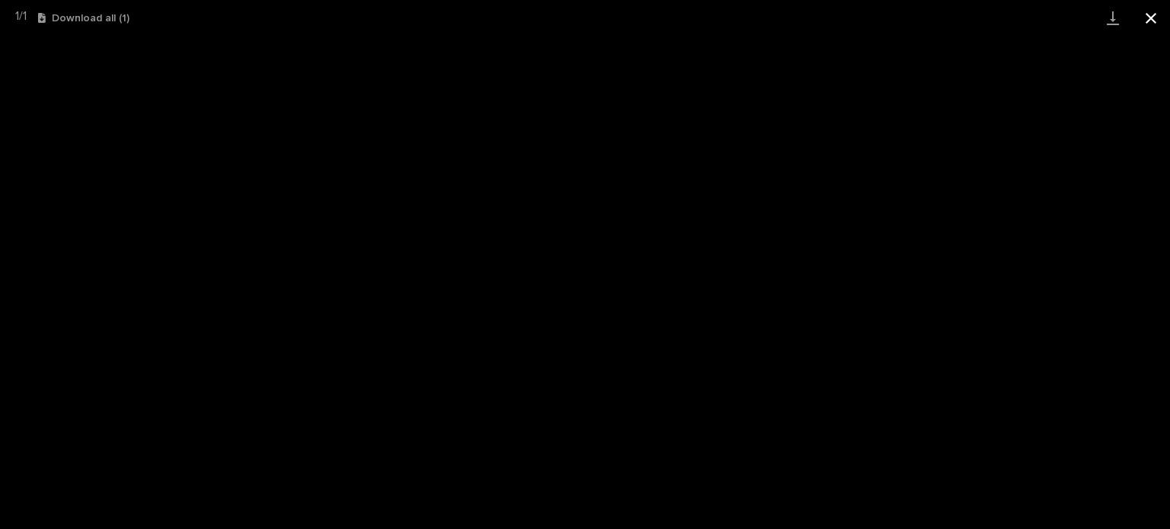
click at [1152, 18] on button "Close gallery" at bounding box center [1151, 18] width 38 height 36
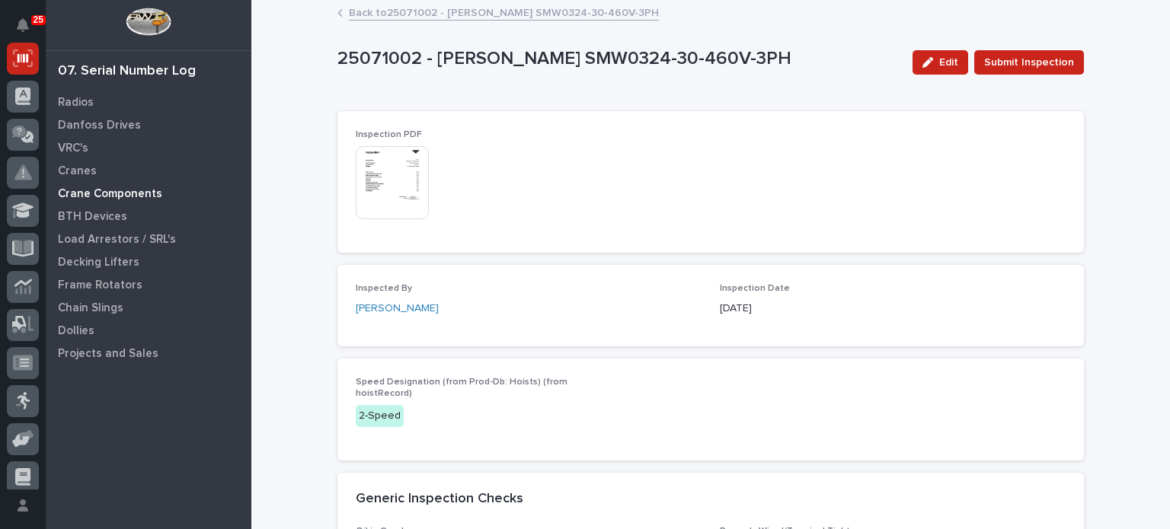
click at [82, 188] on p "Crane Components" at bounding box center [110, 194] width 104 height 14
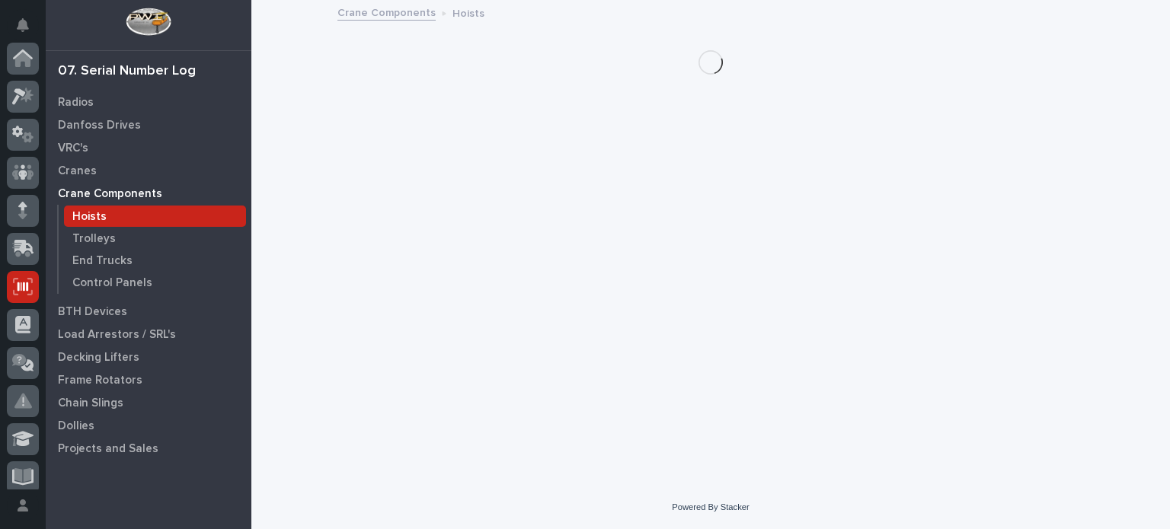
scroll to position [228, 0]
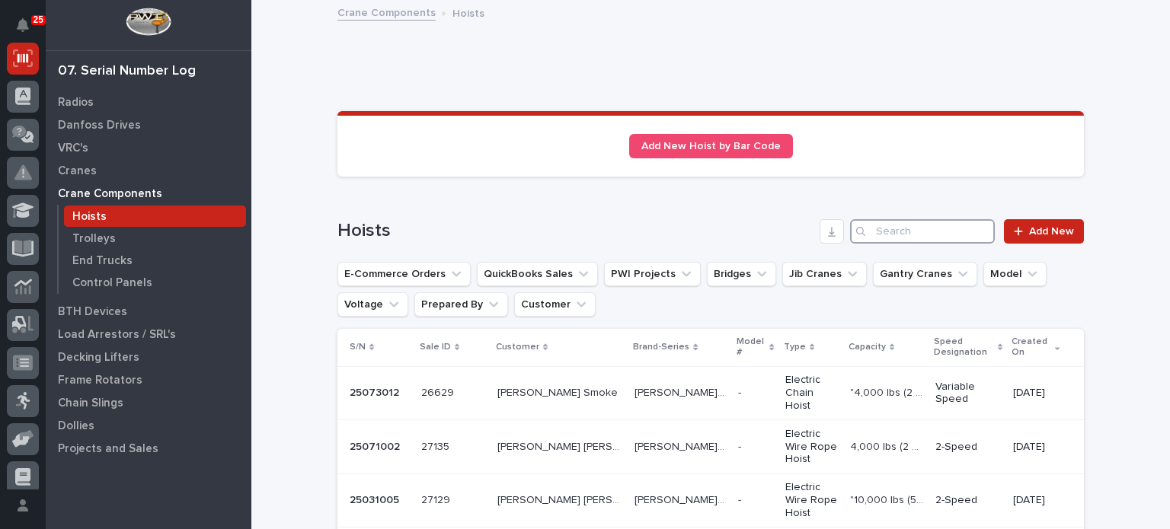
click at [893, 225] on input "Search" at bounding box center [922, 231] width 145 height 24
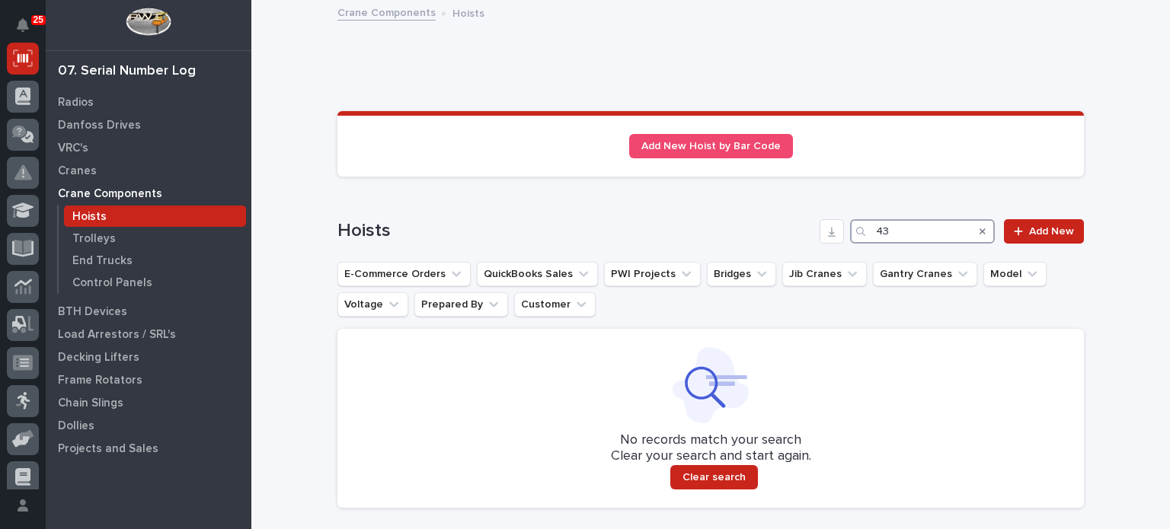
type input "4"
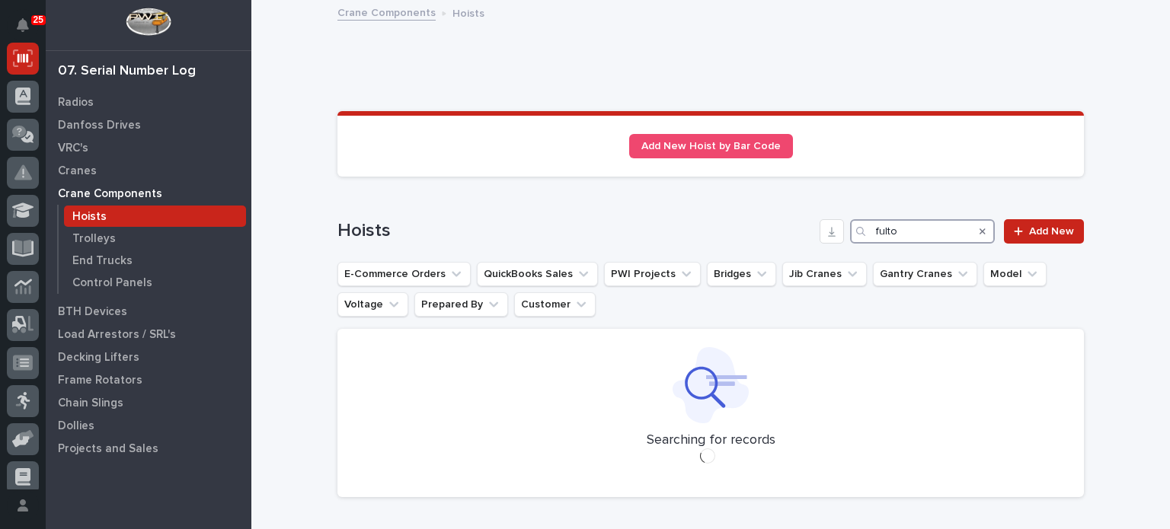
type input "[PERSON_NAME]"
